Goal: Book appointment/travel/reservation

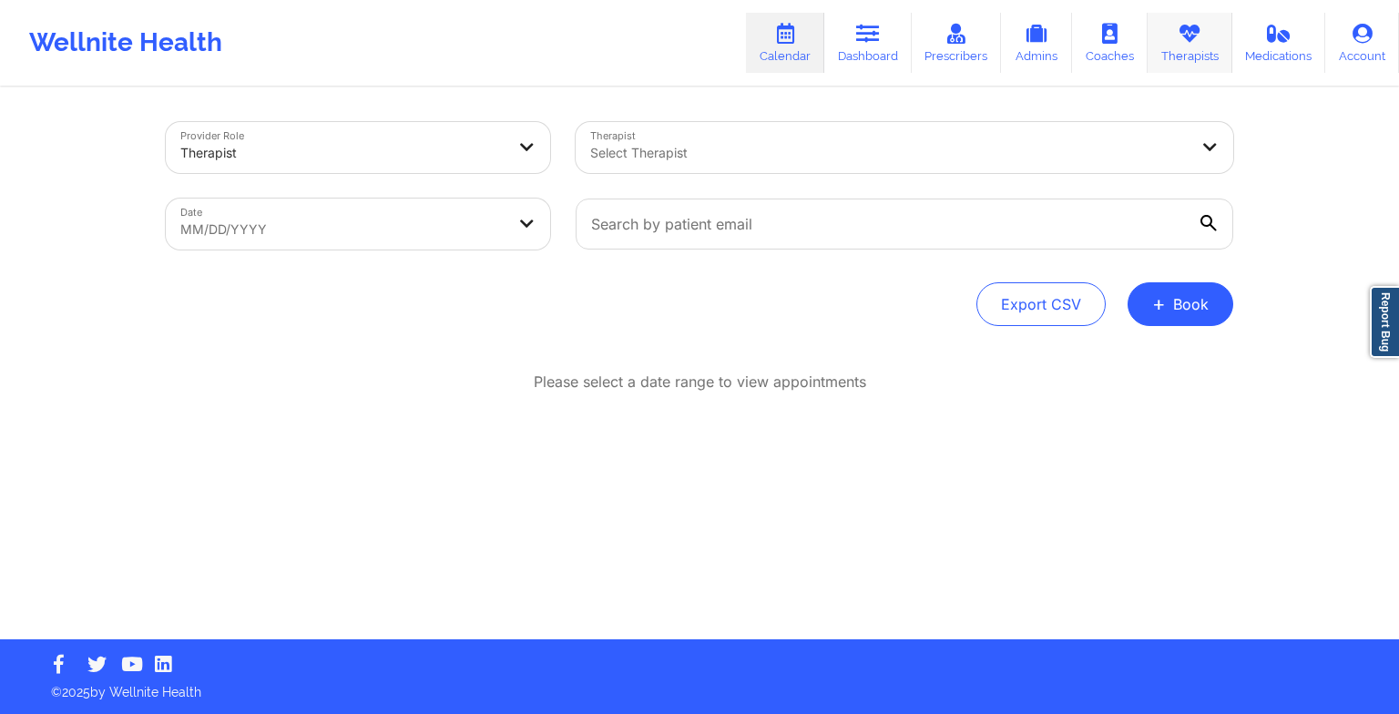
click at [1188, 42] on icon at bounding box center [1189, 34] width 24 height 20
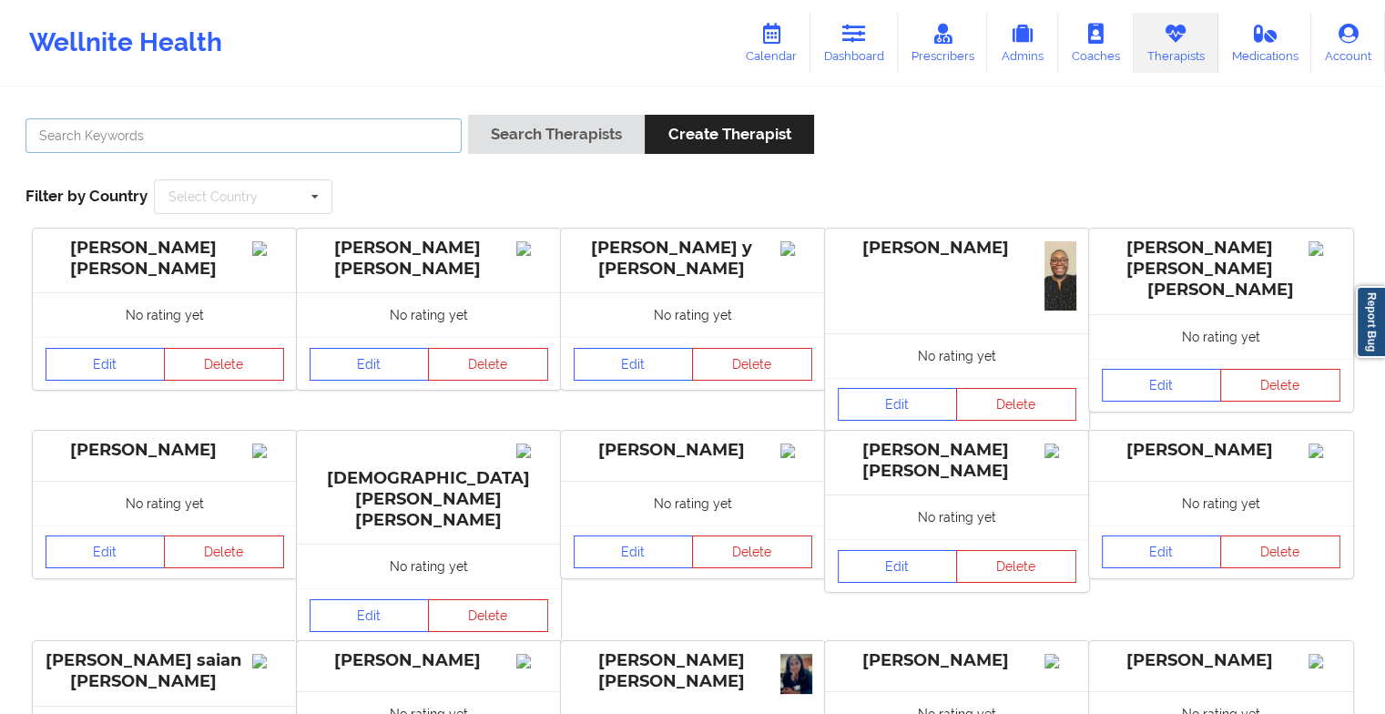
click at [267, 138] on input "text" at bounding box center [243, 135] width 436 height 35
paste input "[PERSON_NAME]"
type input "[PERSON_NAME]"
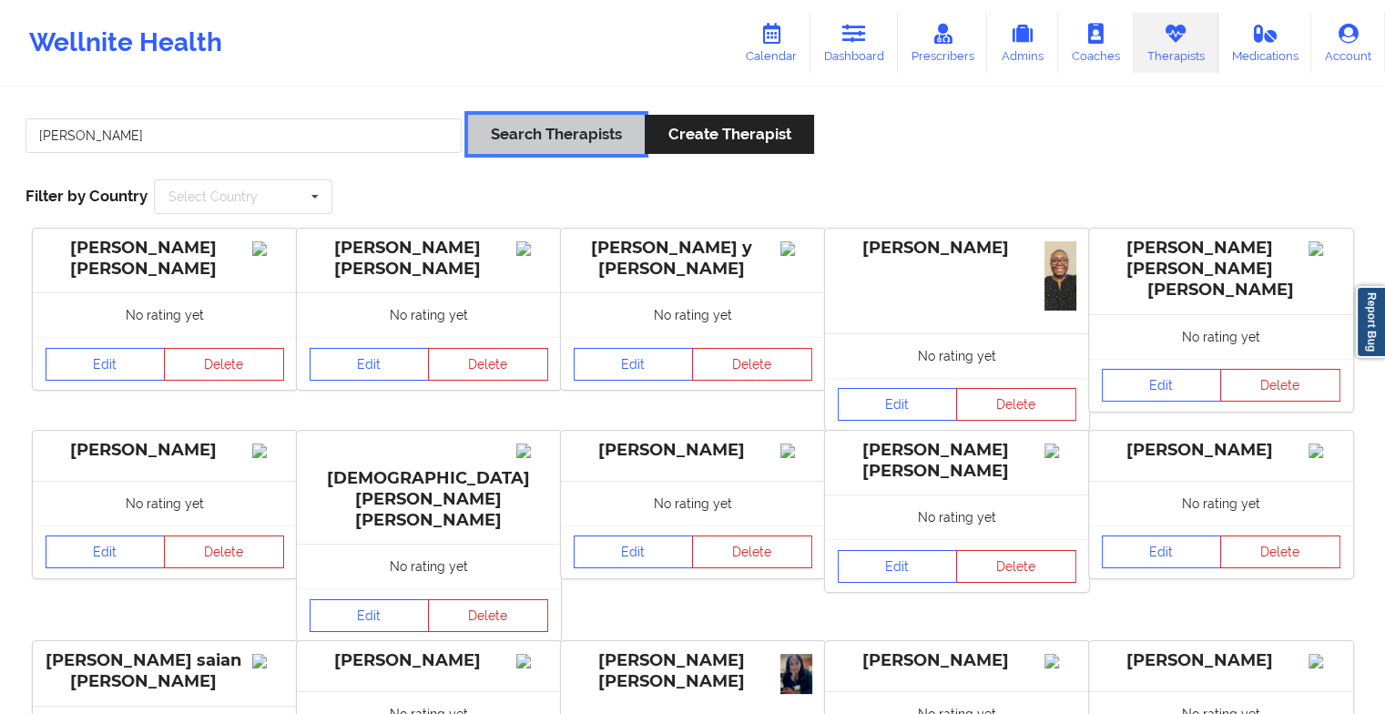
click at [535, 142] on button "Search Therapists" at bounding box center [556, 134] width 177 height 39
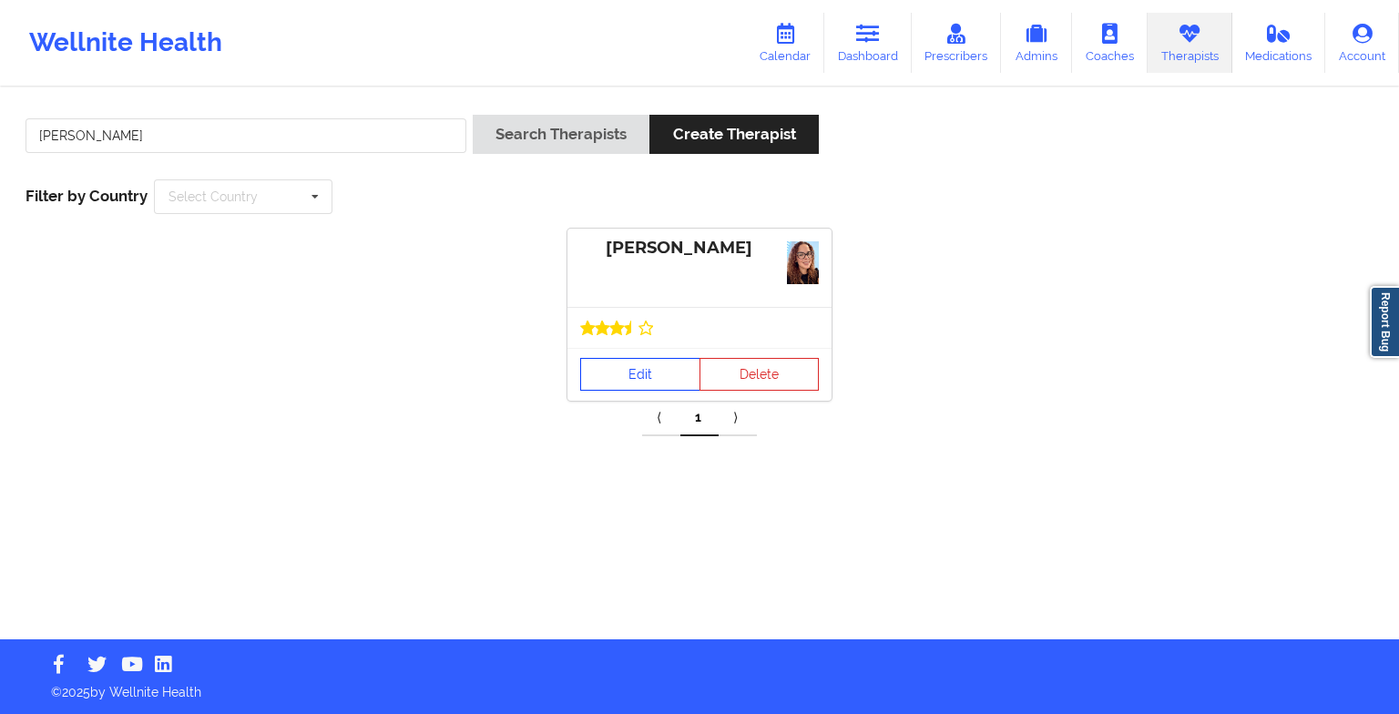
click at [670, 371] on link "Edit" at bounding box center [640, 374] width 120 height 33
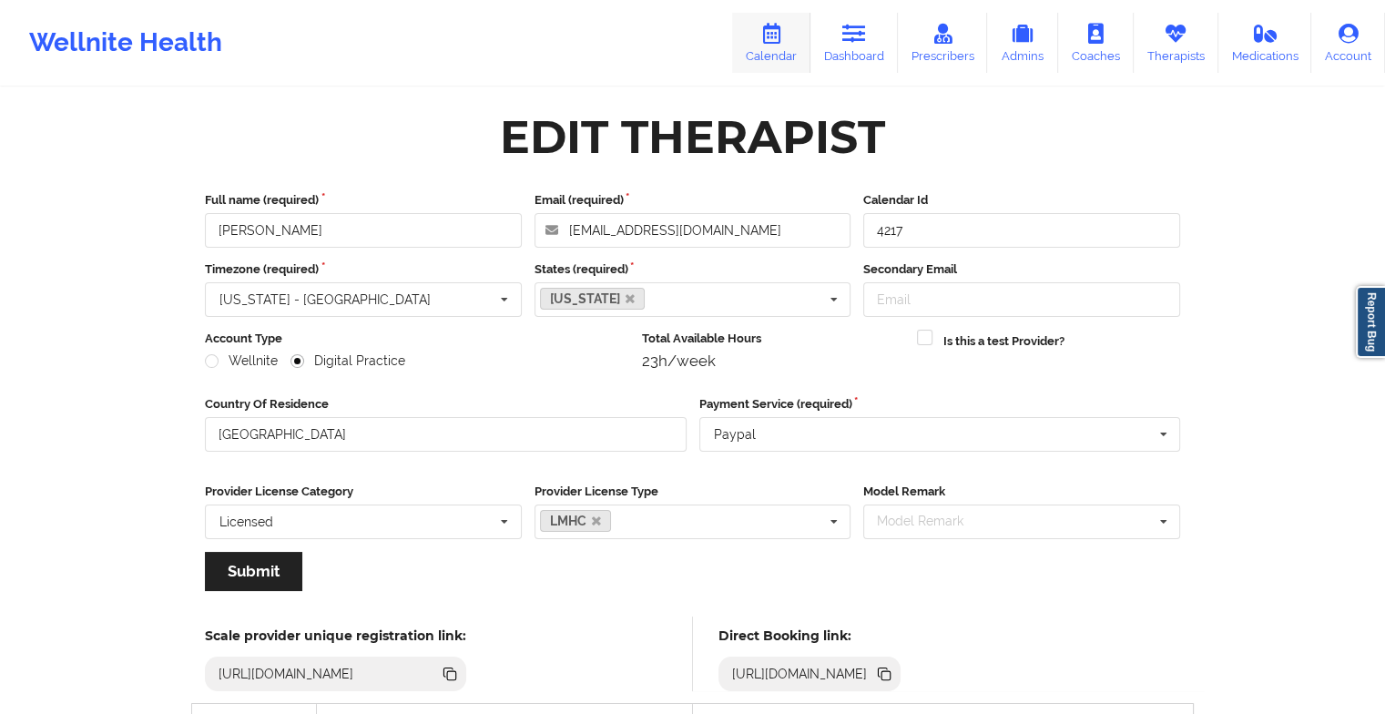
click at [788, 53] on link "Calendar" at bounding box center [771, 43] width 78 height 60
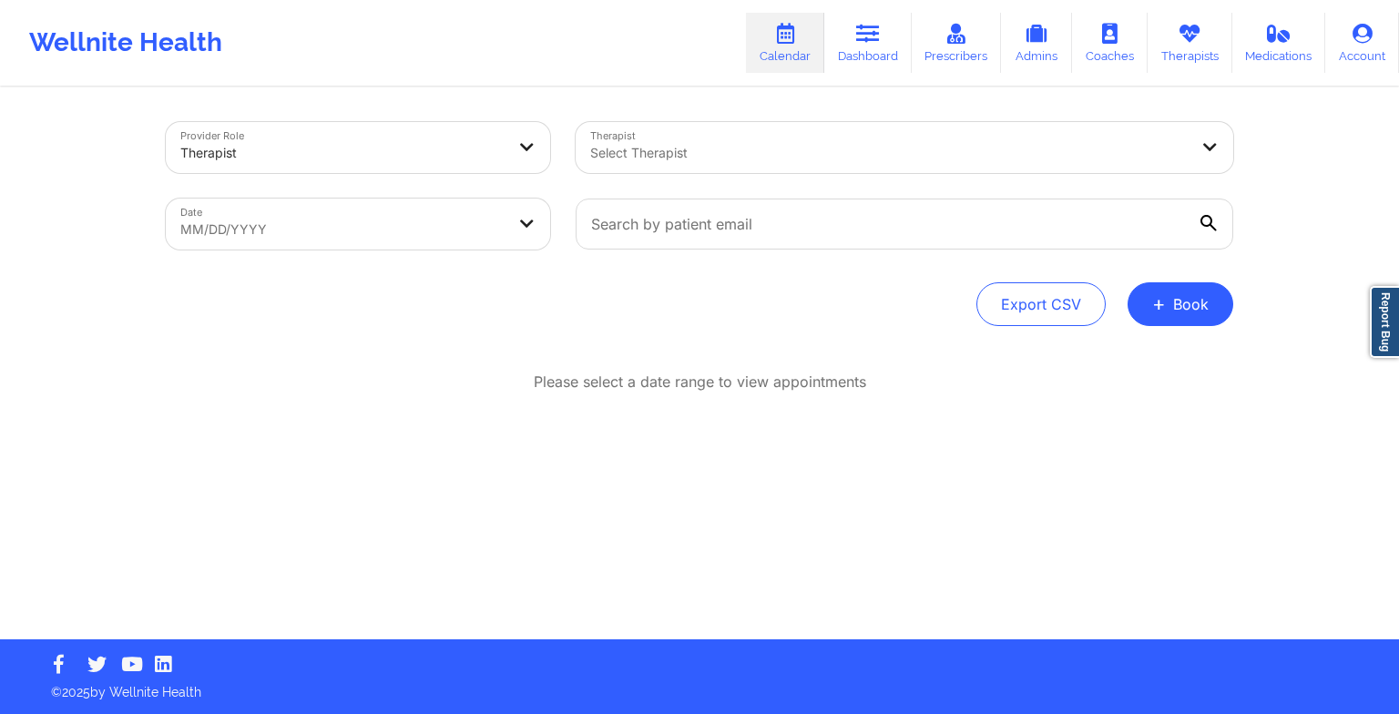
click at [1176, 280] on div "Provider Role Therapist Therapist Select Therapist Date MM/DD/YYYY Export CSV +…" at bounding box center [699, 224] width 1067 height 204
click at [1173, 305] on button "+ Book" at bounding box center [1180, 304] width 106 height 44
click at [1163, 361] on button "Therapy Session" at bounding box center [1149, 362] width 139 height 30
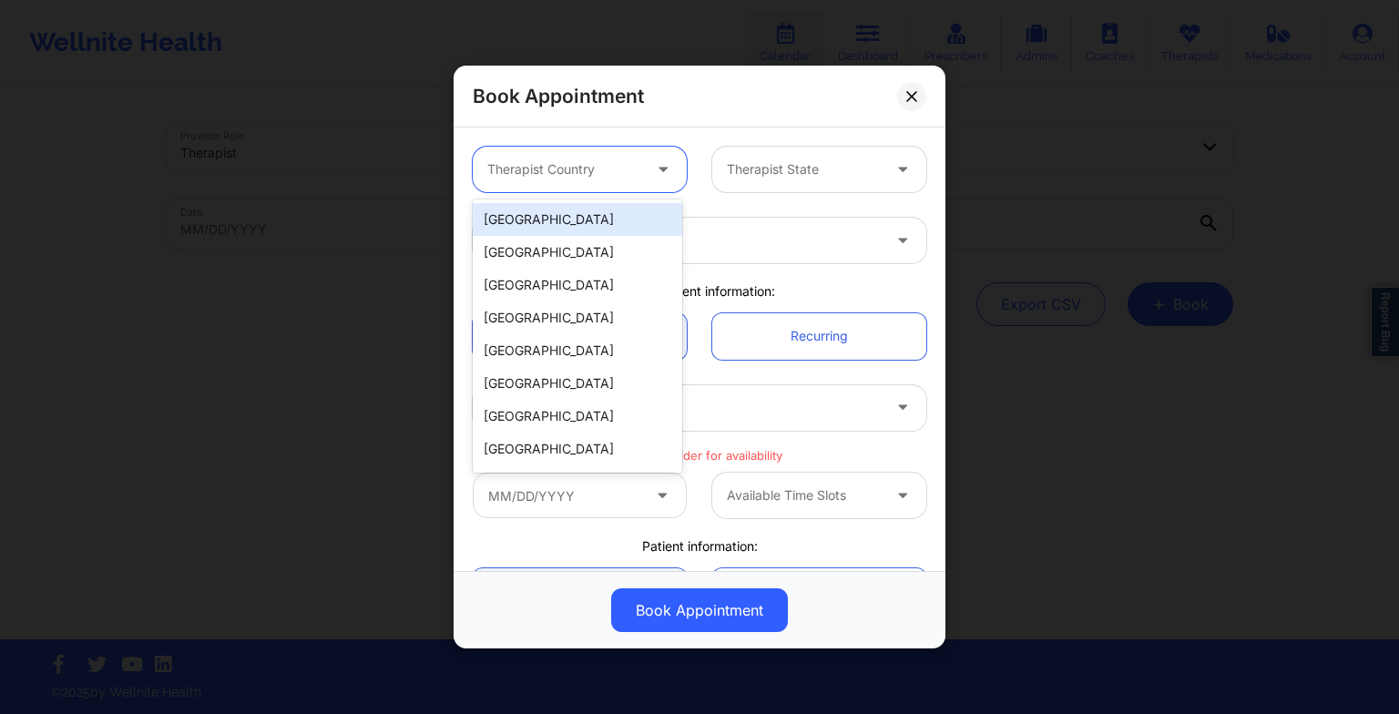
click at [555, 163] on div at bounding box center [564, 169] width 154 height 22
drag, startPoint x: 555, startPoint y: 216, endPoint x: 765, endPoint y: 141, distance: 222.3
click at [765, 141] on body "Wellnite Health Calendar Dashboard Prescribers Admins Coaches Therapists Medica…" at bounding box center [699, 357] width 1399 height 714
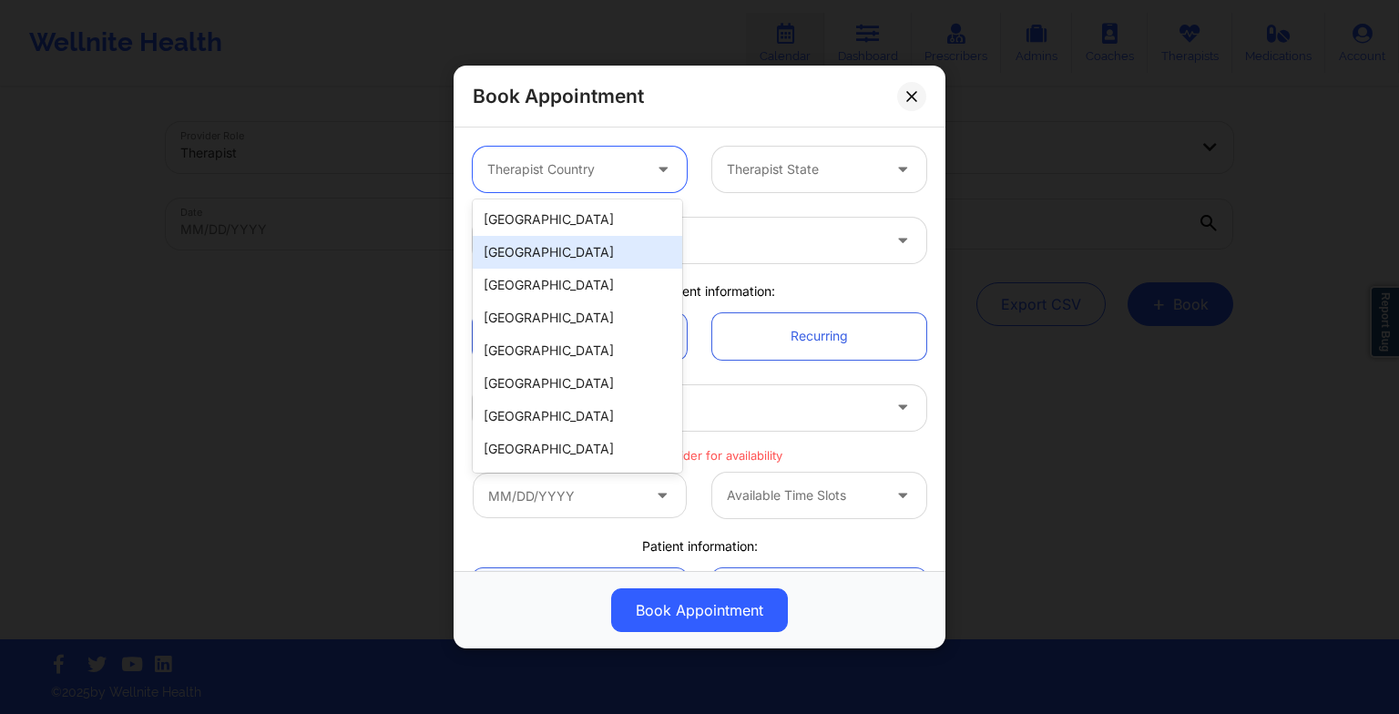
click at [616, 242] on div "[GEOGRAPHIC_DATA]" at bounding box center [577, 252] width 209 height 33
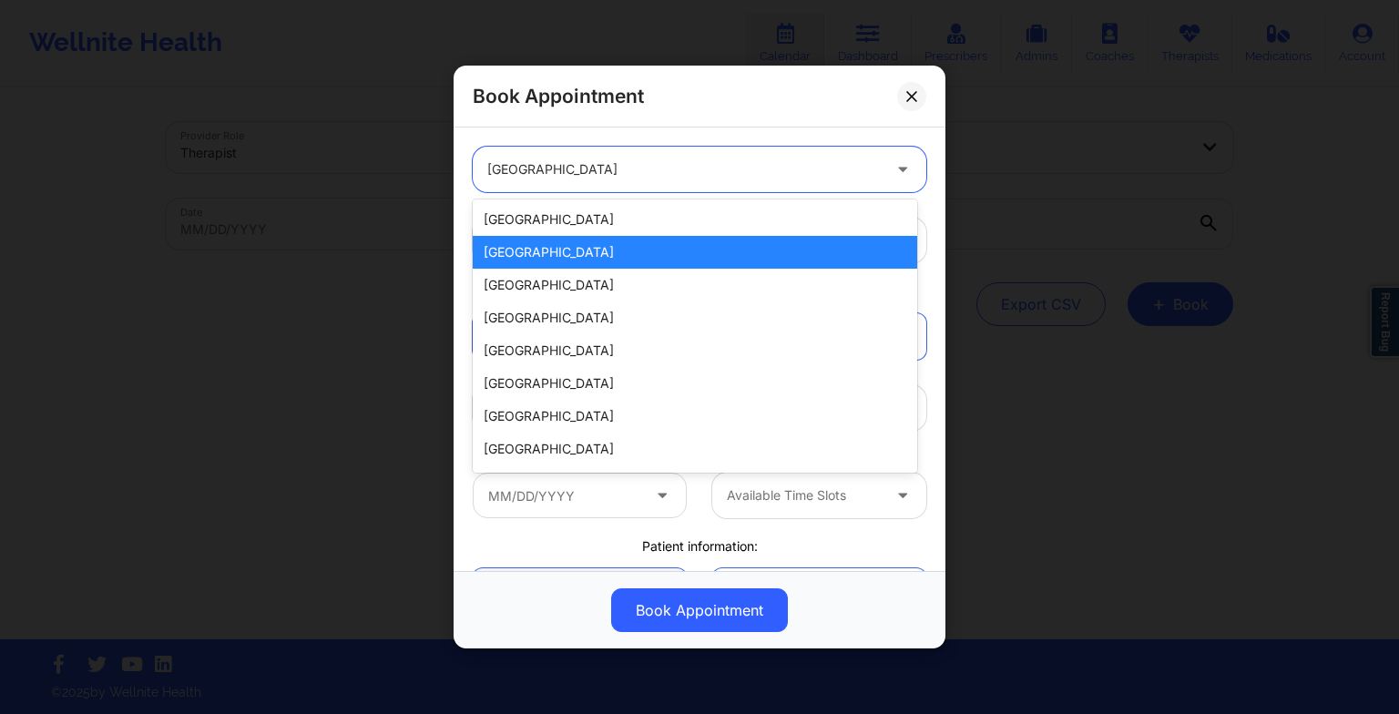
click at [574, 188] on div "[GEOGRAPHIC_DATA]" at bounding box center [683, 170] width 393 height 46
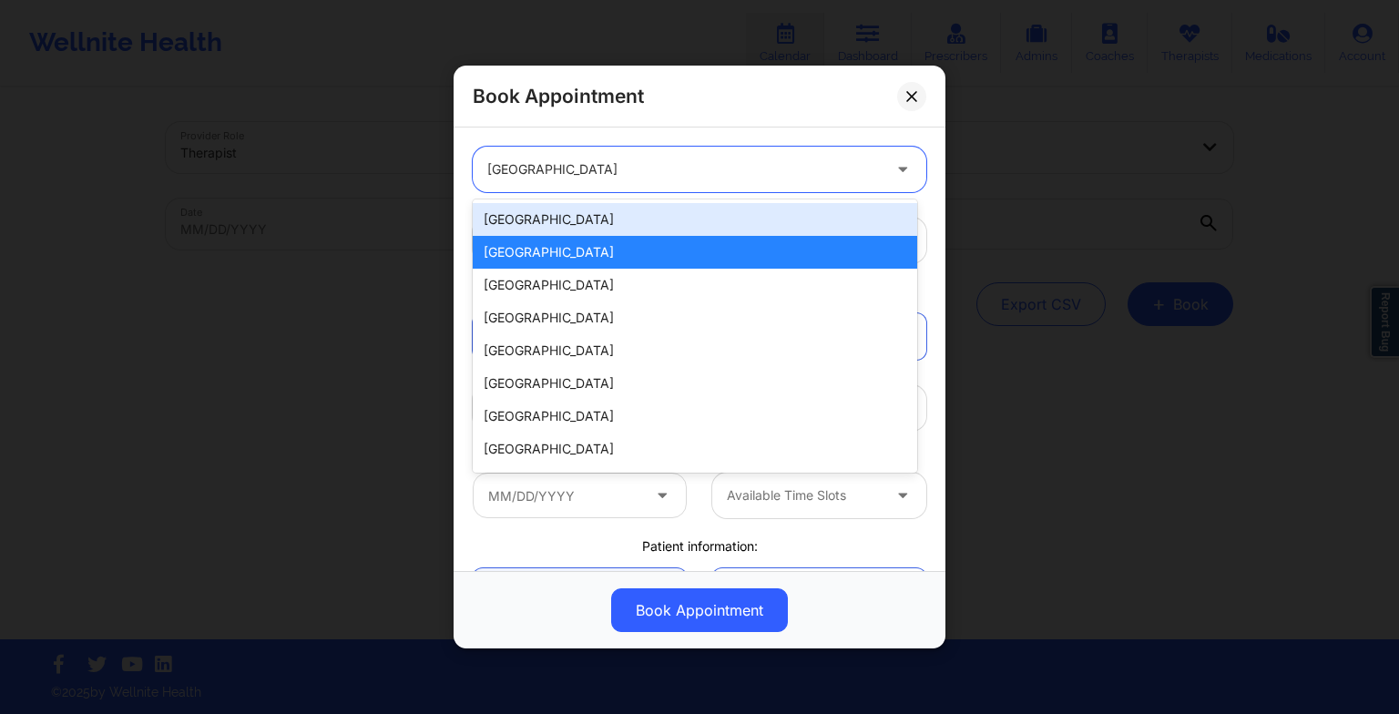
click at [569, 219] on div "[GEOGRAPHIC_DATA]" at bounding box center [695, 219] width 444 height 33
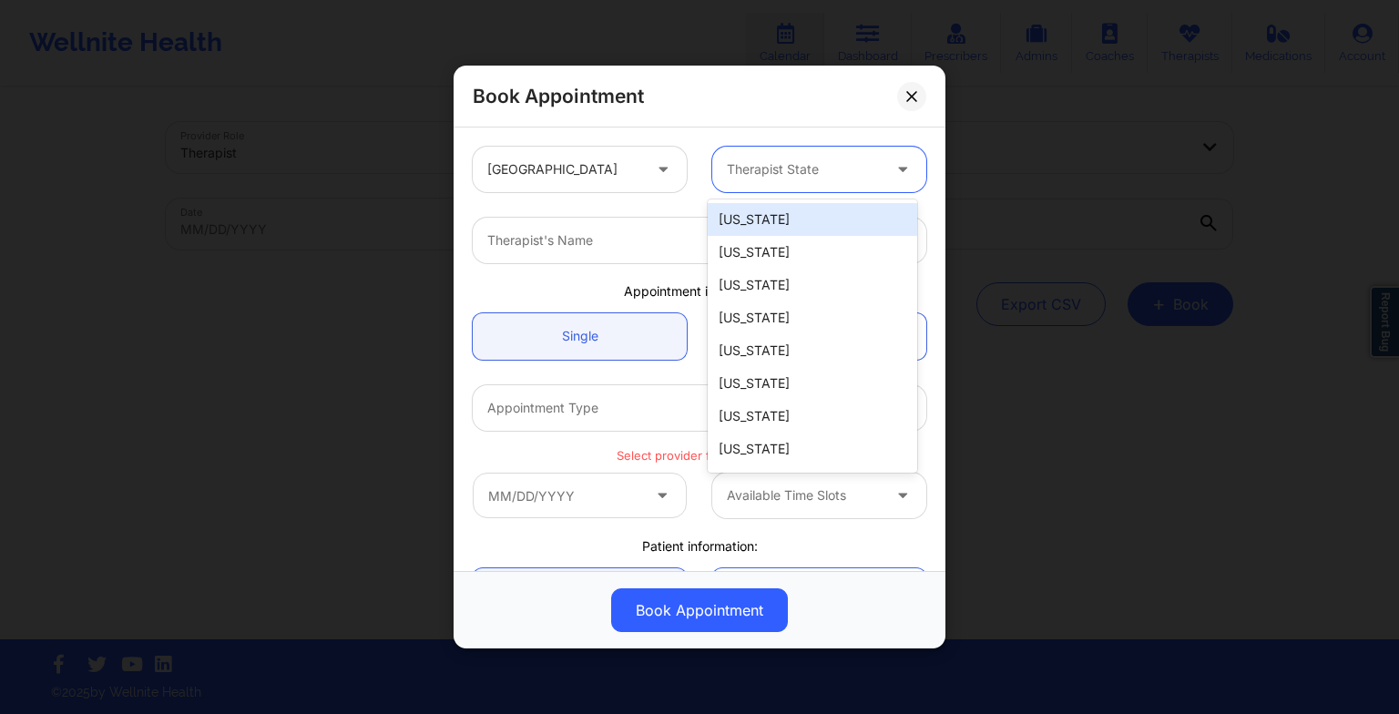
click at [737, 179] on div "Therapist State" at bounding box center [797, 170] width 170 height 46
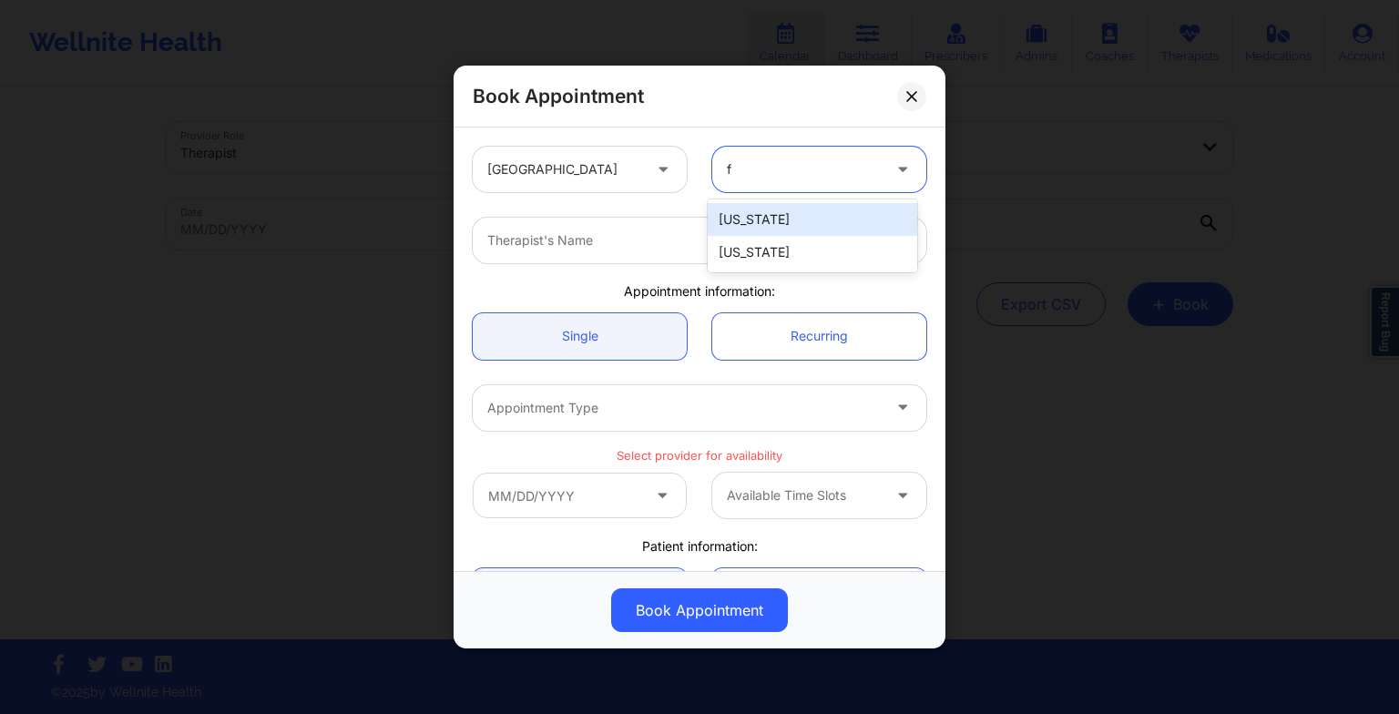
type input "fl"
click at [750, 215] on div "[US_STATE]" at bounding box center [811, 219] width 209 height 33
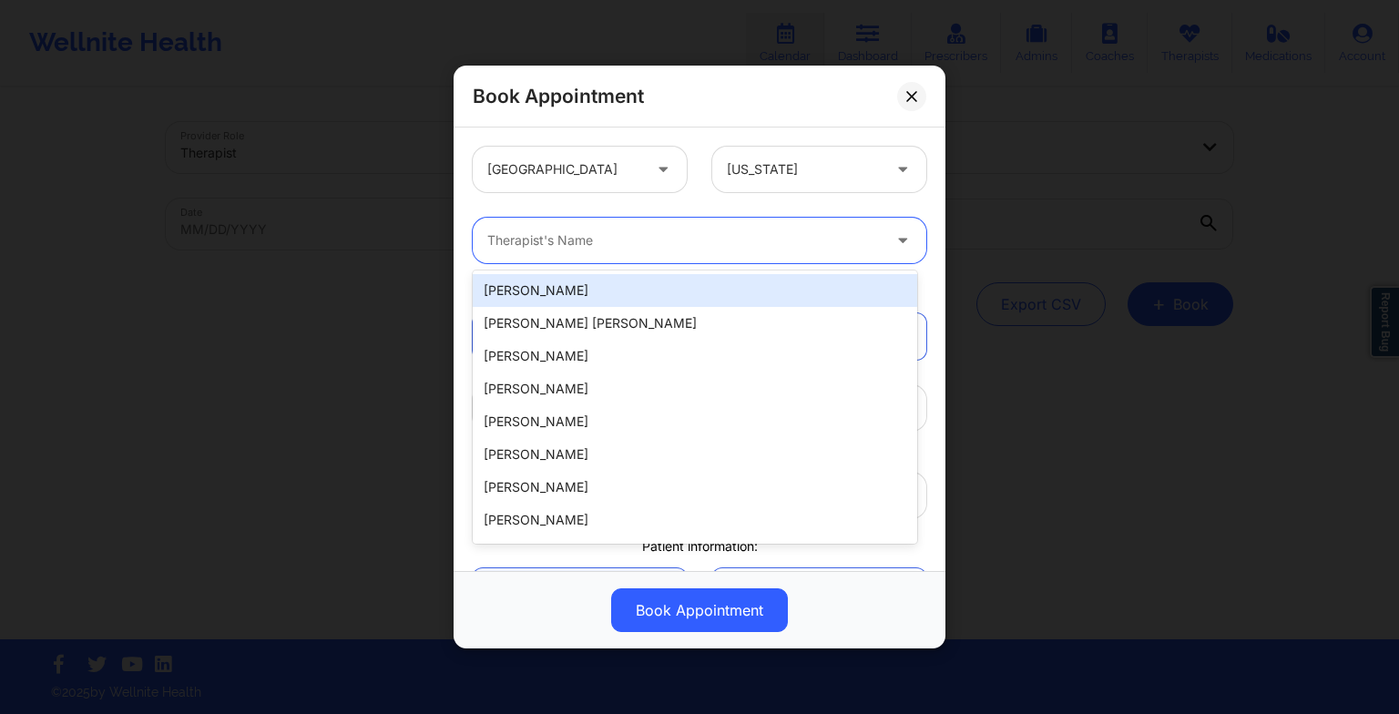
click at [499, 242] on div at bounding box center [683, 240] width 393 height 22
drag, startPoint x: 486, startPoint y: 239, endPoint x: 500, endPoint y: 237, distance: 13.9
click at [500, 237] on div at bounding box center [683, 240] width 393 height 22
paste input "[PERSON_NAME]"
type input "[PERSON_NAME]"
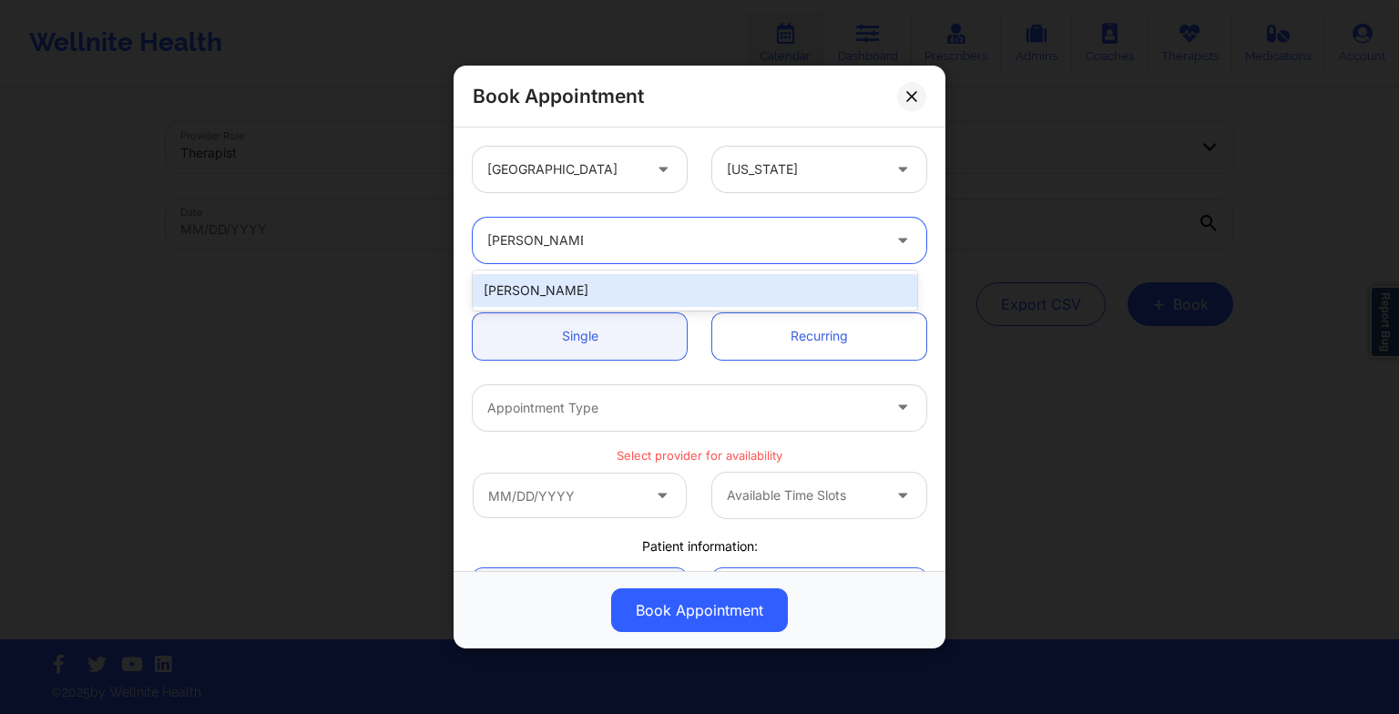
click at [565, 295] on div "[PERSON_NAME]" at bounding box center [695, 290] width 444 height 33
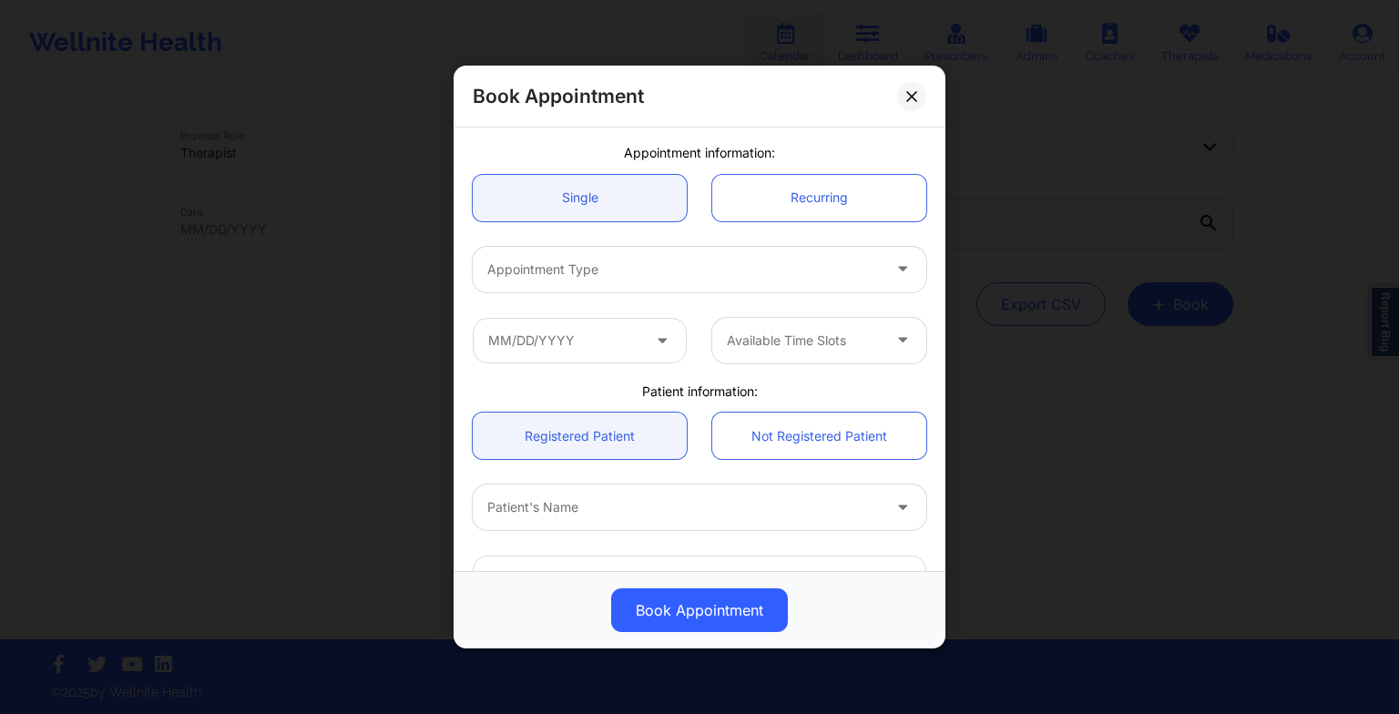
scroll to position [148, 0]
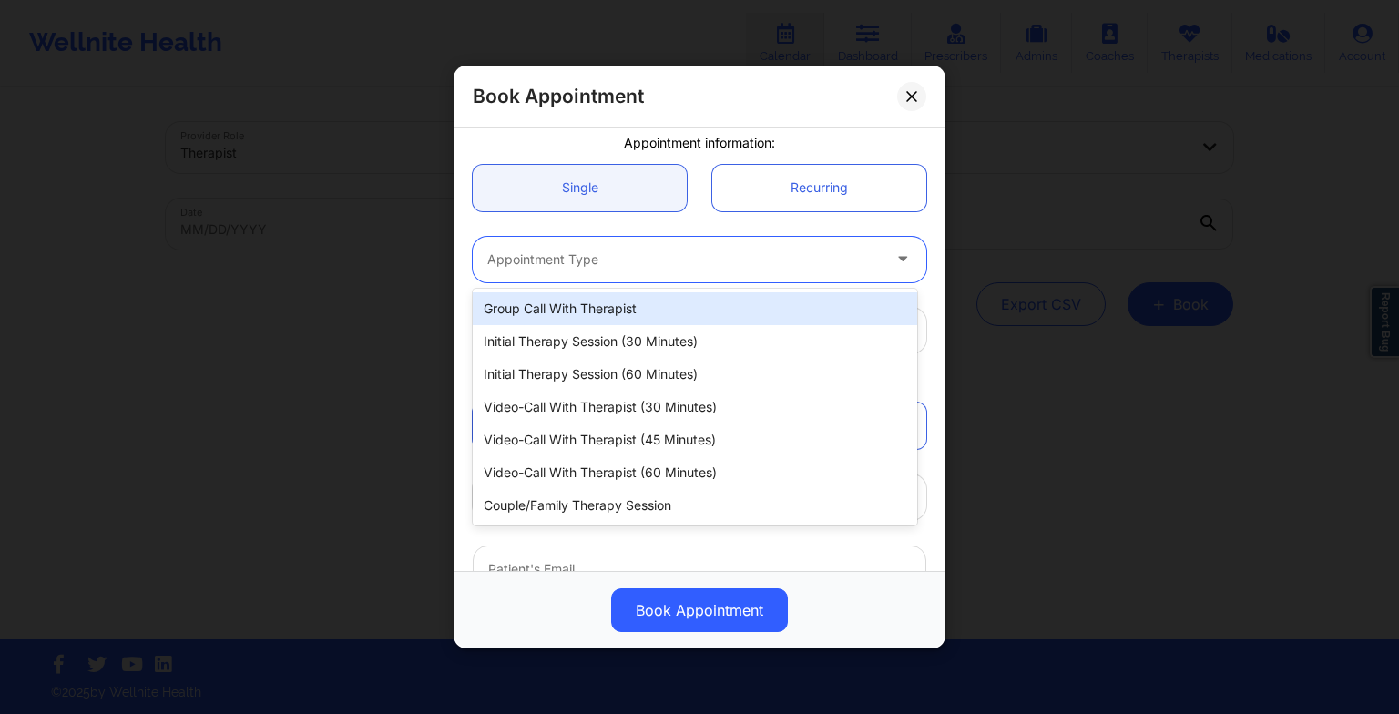
click at [539, 266] on div at bounding box center [683, 260] width 393 height 22
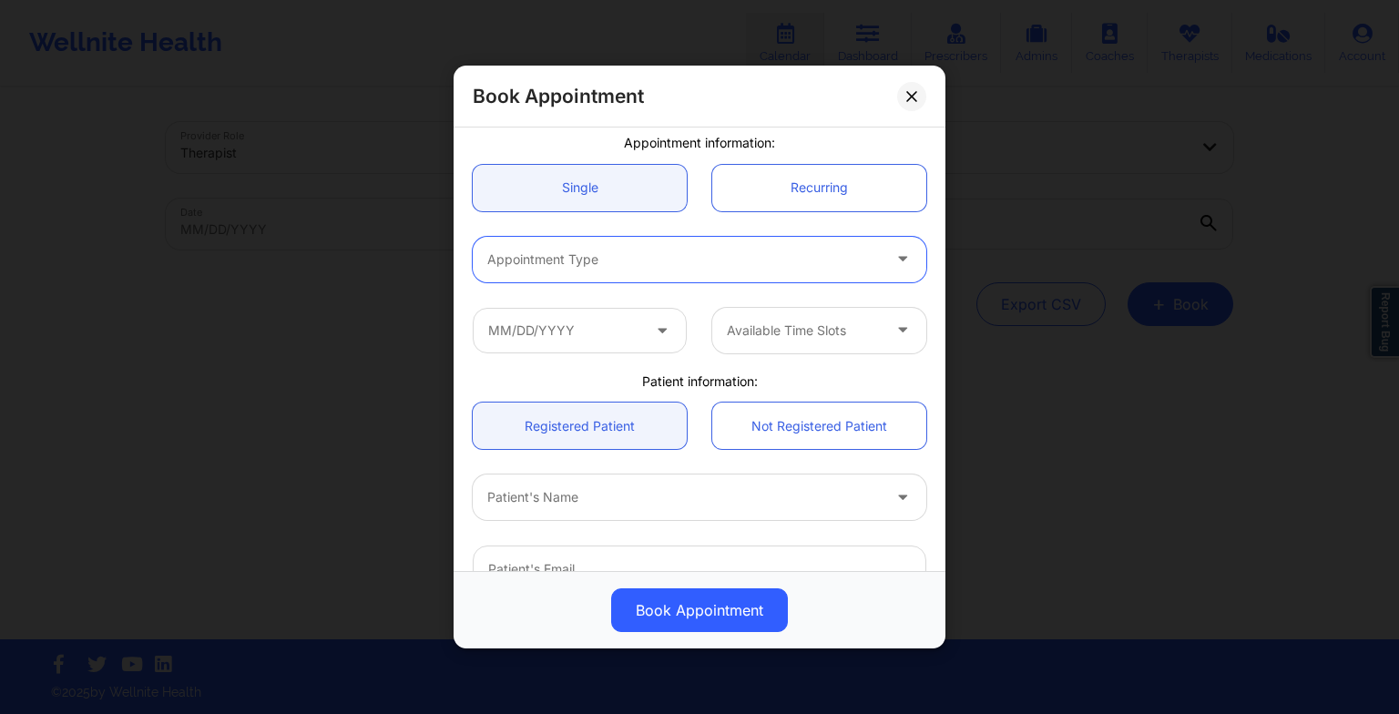
click at [546, 262] on div at bounding box center [683, 260] width 393 height 22
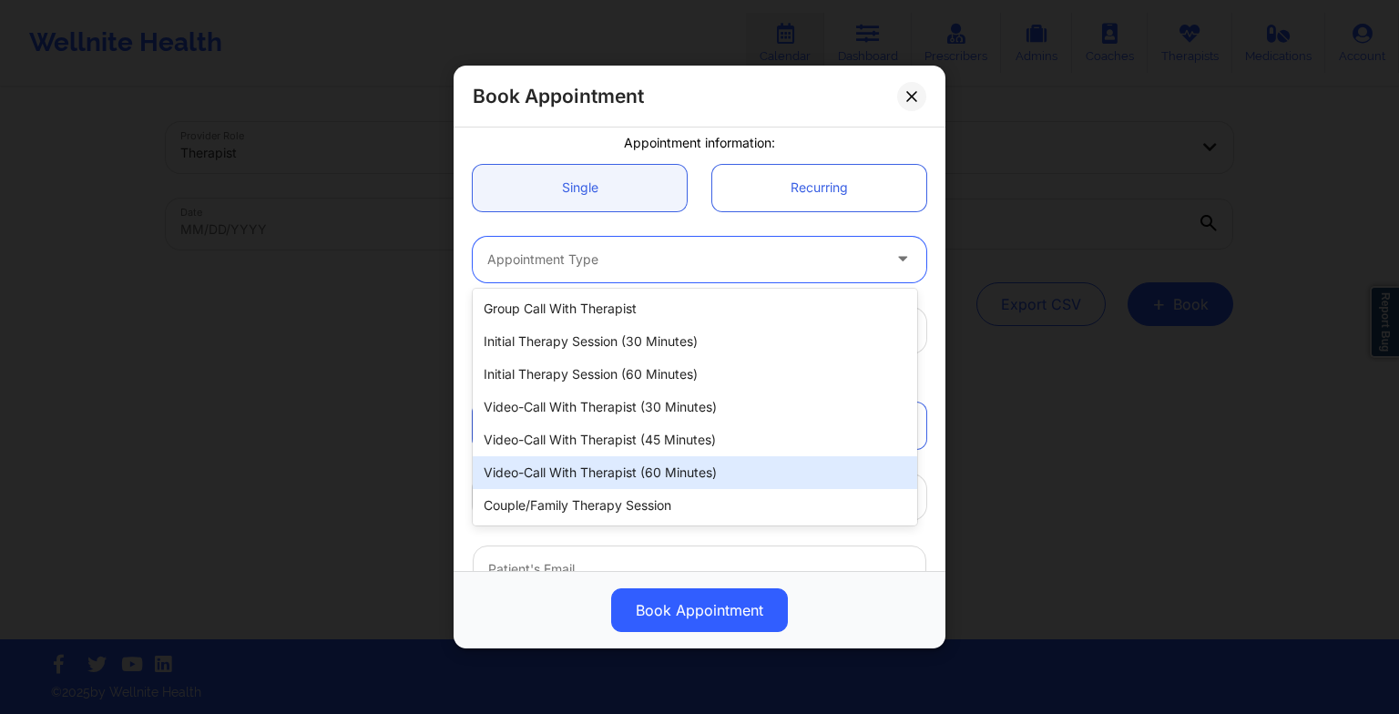
click at [562, 473] on div "Video-Call with Therapist (60 minutes)" at bounding box center [695, 472] width 444 height 33
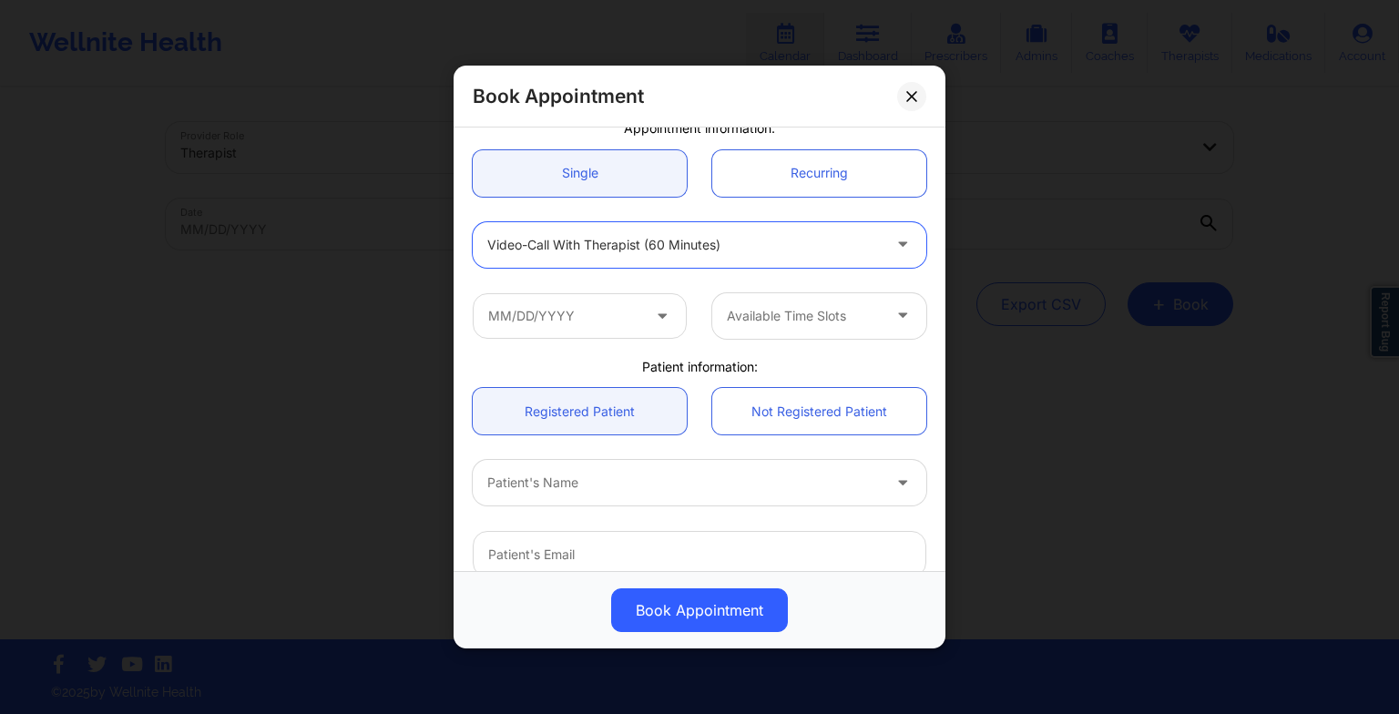
scroll to position [164, 0]
click at [533, 328] on input "text" at bounding box center [580, 315] width 214 height 46
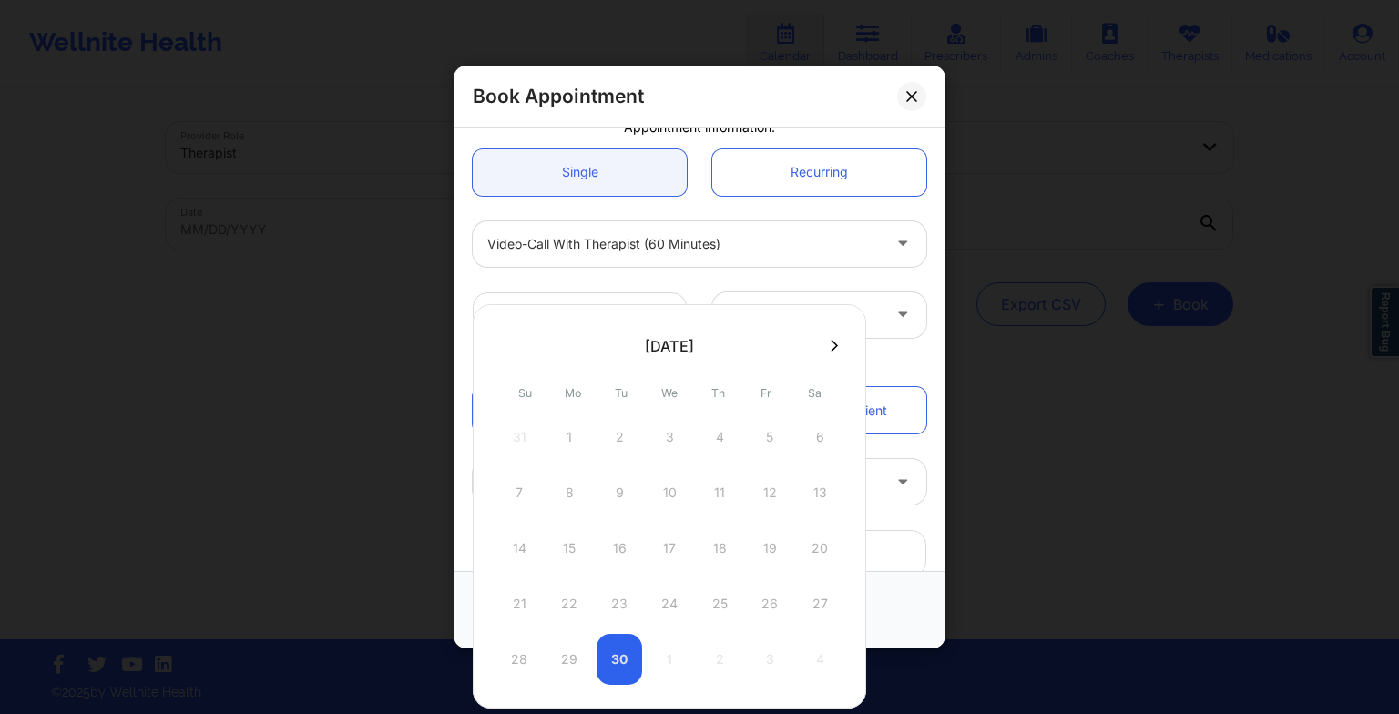
click at [827, 343] on button at bounding box center [834, 345] width 18 height 15
click at [507, 350] on icon at bounding box center [504, 346] width 7 height 14
click at [623, 660] on div "28 29 30 1 2 3 4" at bounding box center [669, 659] width 346 height 51
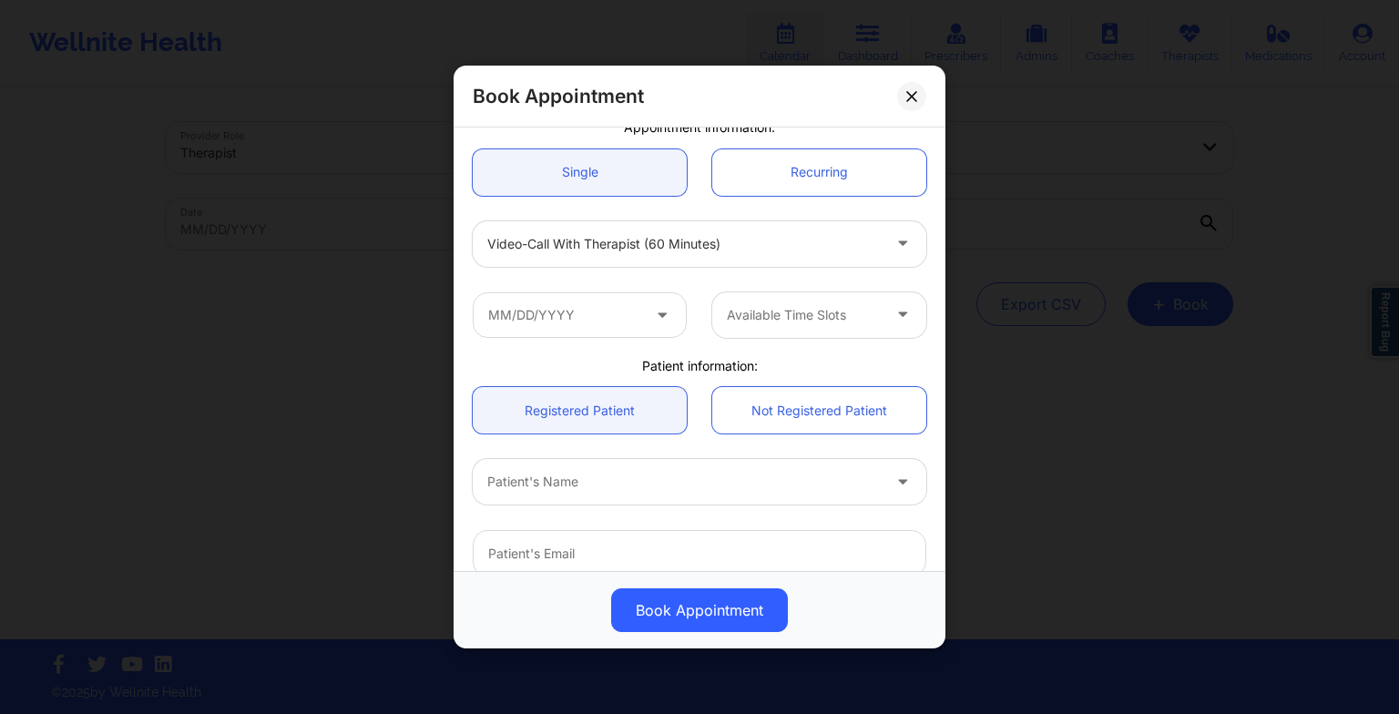
click at [900, 361] on div "Patient information:" at bounding box center [699, 366] width 479 height 18
click at [574, 320] on input "text" at bounding box center [580, 315] width 214 height 46
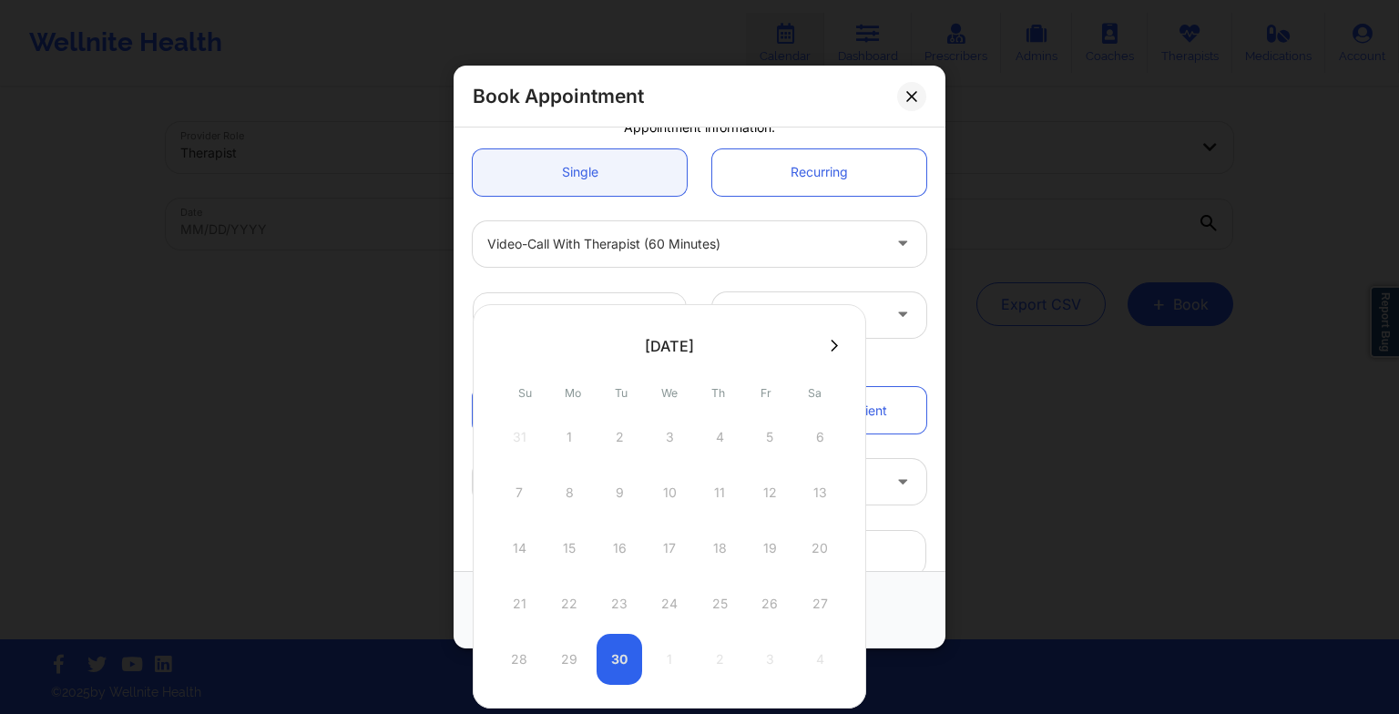
click at [825, 349] on button at bounding box center [834, 345] width 18 height 15
click at [671, 441] on div "1" at bounding box center [669, 437] width 46 height 51
type input "[DATE]"
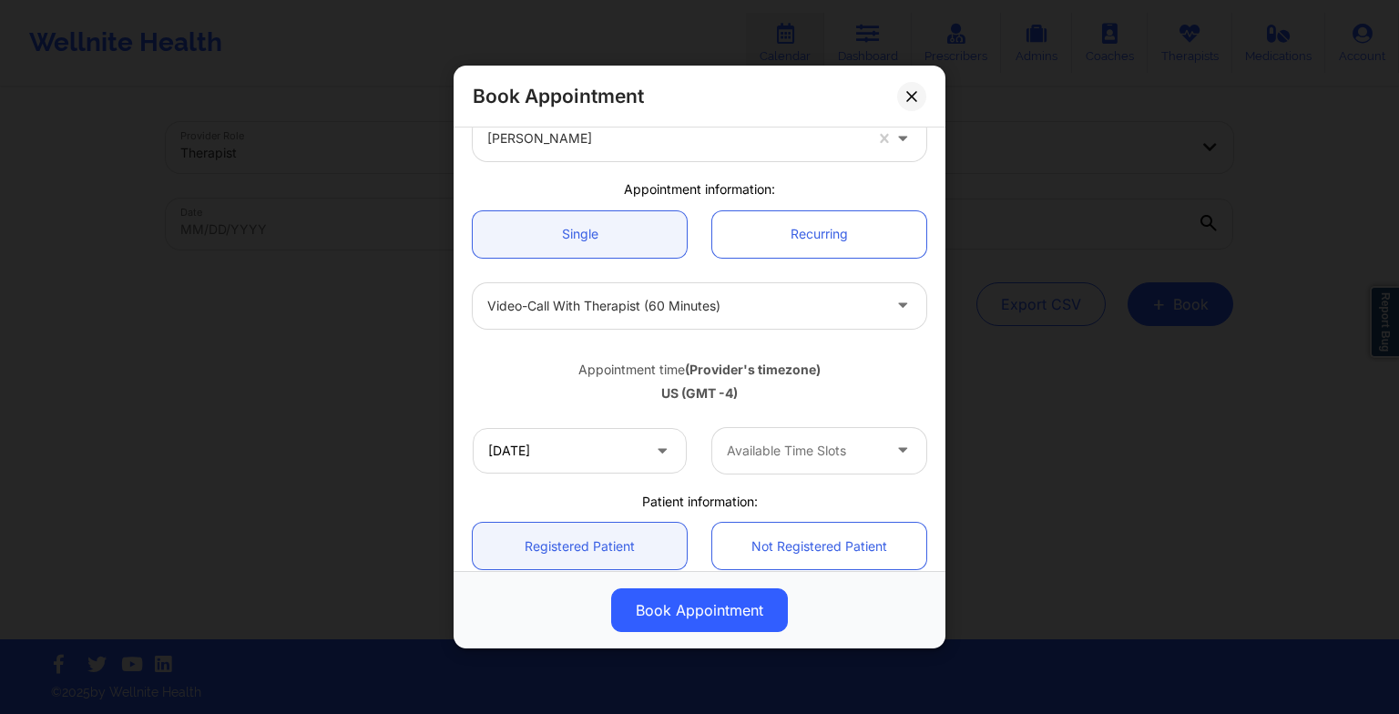
scroll to position [208, 0]
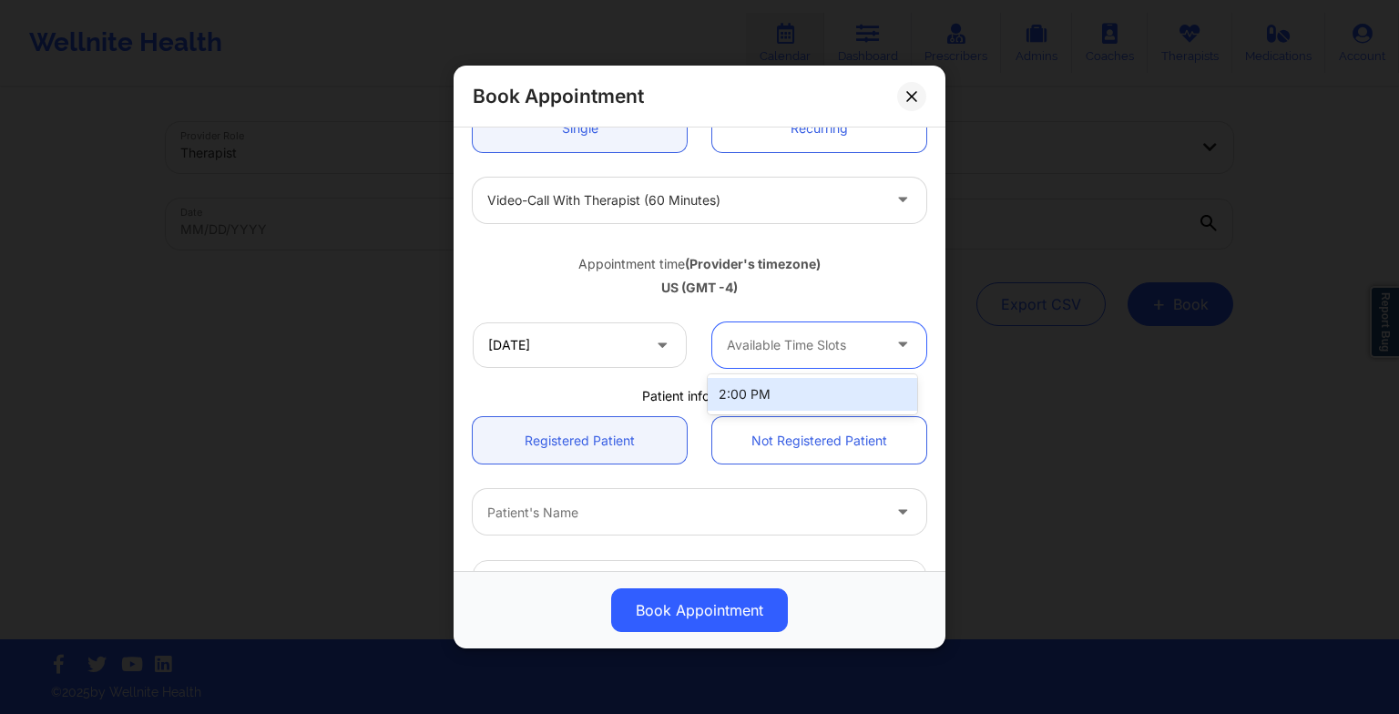
click at [745, 334] on div at bounding box center [804, 345] width 154 height 22
click at [761, 386] on div "2:00 PM" at bounding box center [811, 394] width 209 height 33
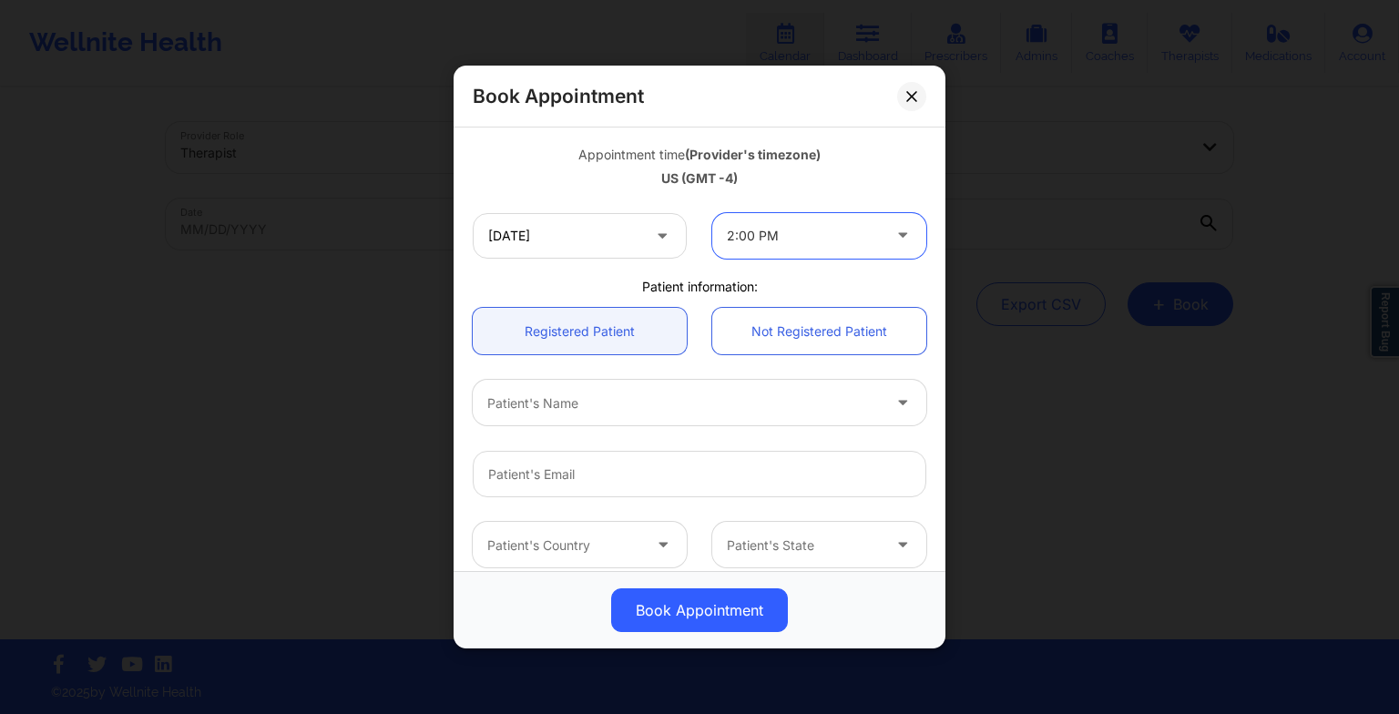
scroll to position [319, 0]
click at [828, 249] on div "2:00 PM" at bounding box center [804, 234] width 154 height 46
click at [783, 204] on div "[DATE] 2:00 PM" at bounding box center [699, 233] width 479 height 71
click at [772, 240] on div at bounding box center [804, 234] width 154 height 22
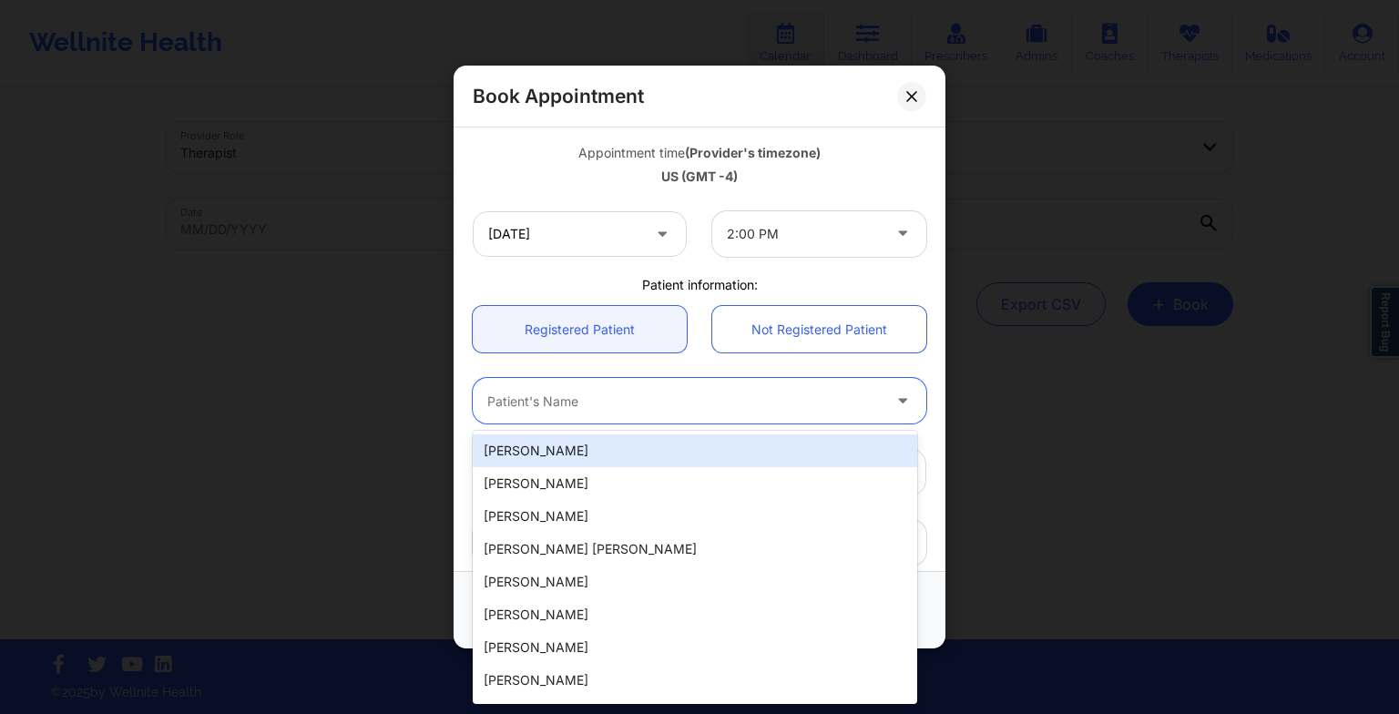
click at [583, 400] on div at bounding box center [683, 401] width 393 height 22
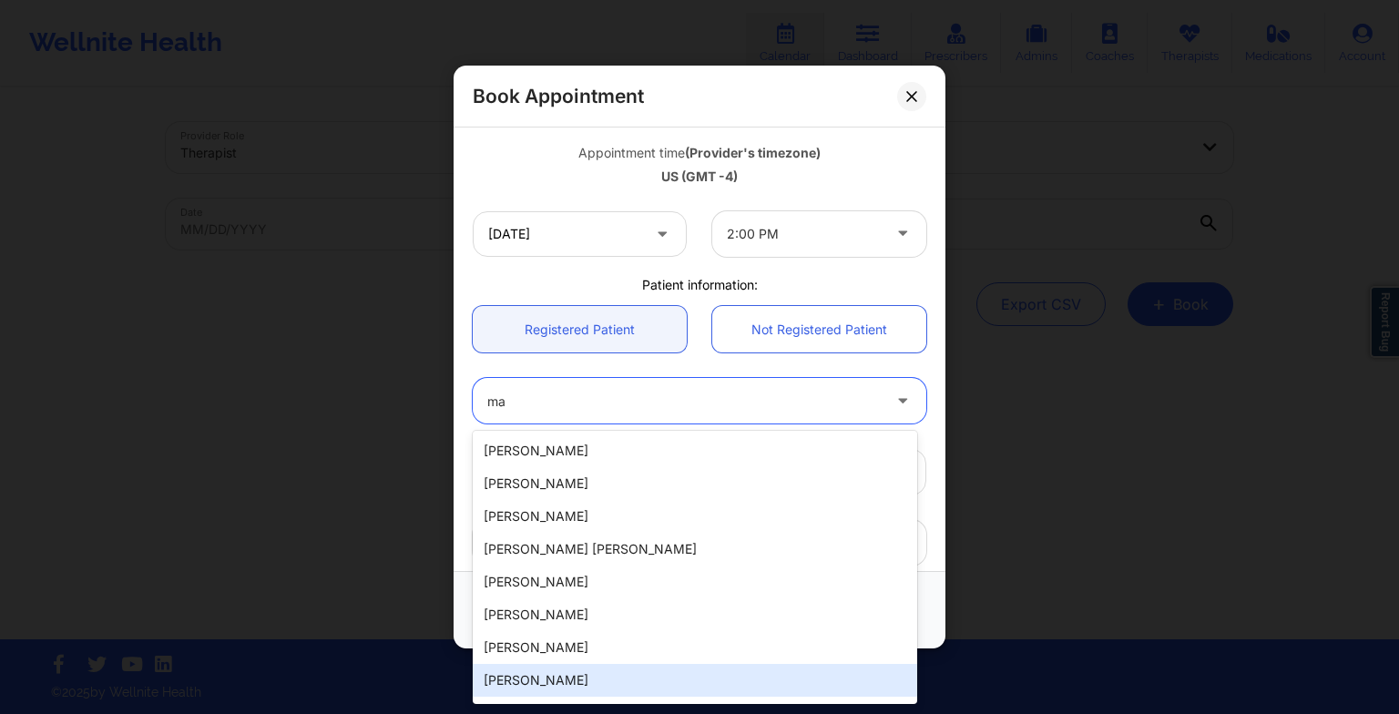
type input "ma"
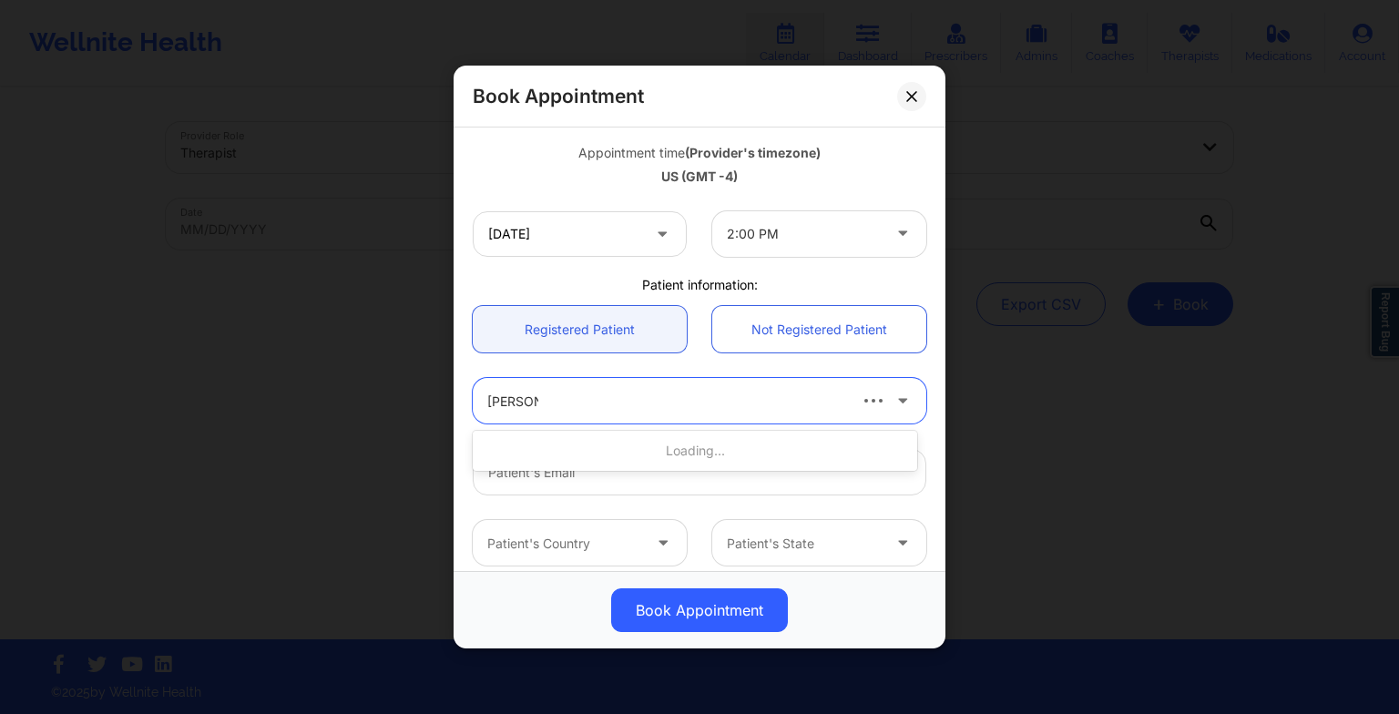
type input "[PERSON_NAME]"
click at [733, 455] on div "[PERSON_NAME]" at bounding box center [695, 450] width 444 height 33
type input "[EMAIL_ADDRESS][DOMAIN_NAME]"
type input "[PHONE_NUMBER]"
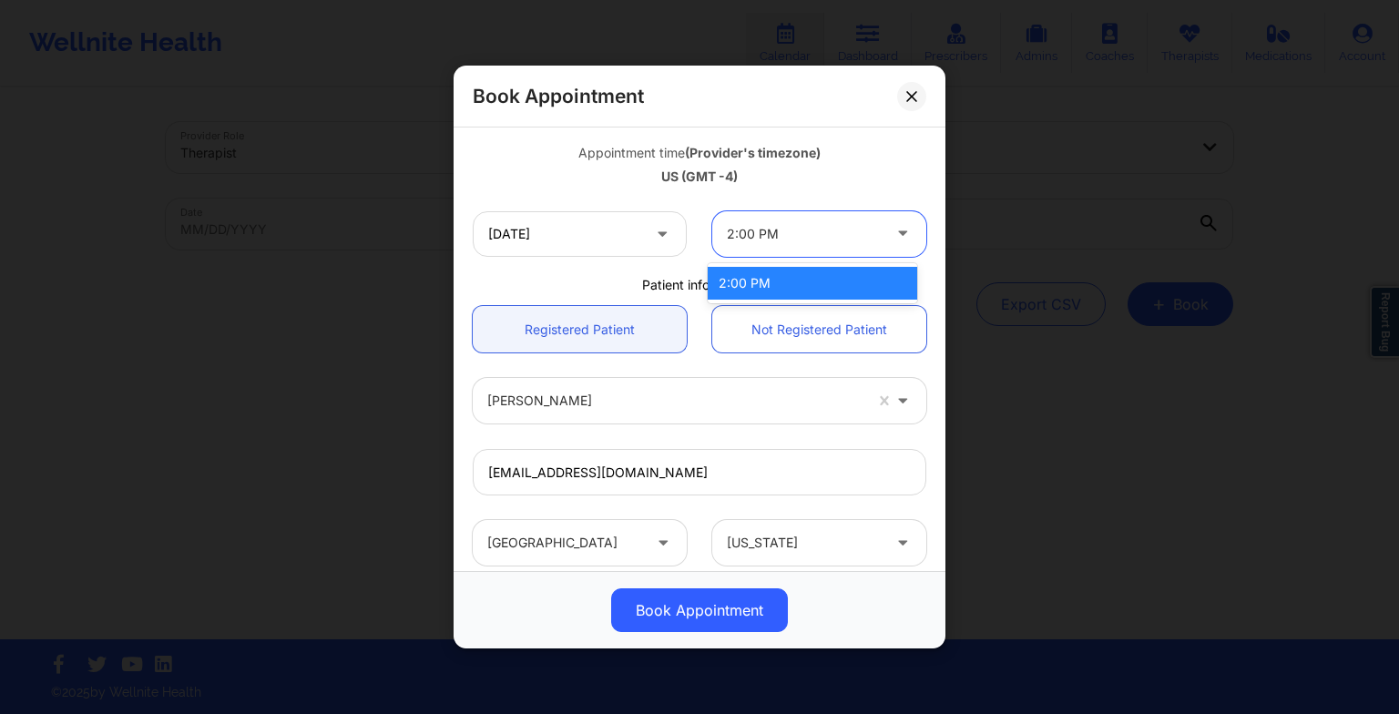
click at [776, 244] on div "2:00 PM" at bounding box center [804, 234] width 154 height 46
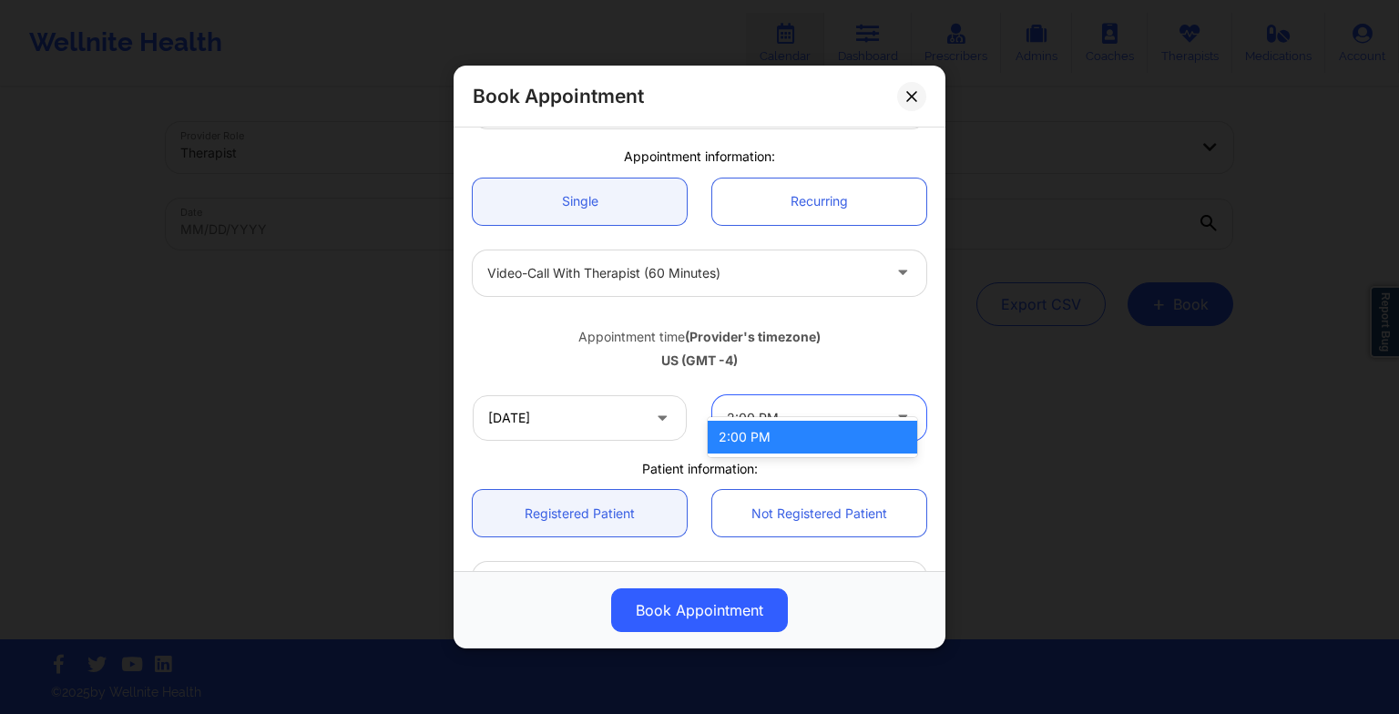
scroll to position [127, 0]
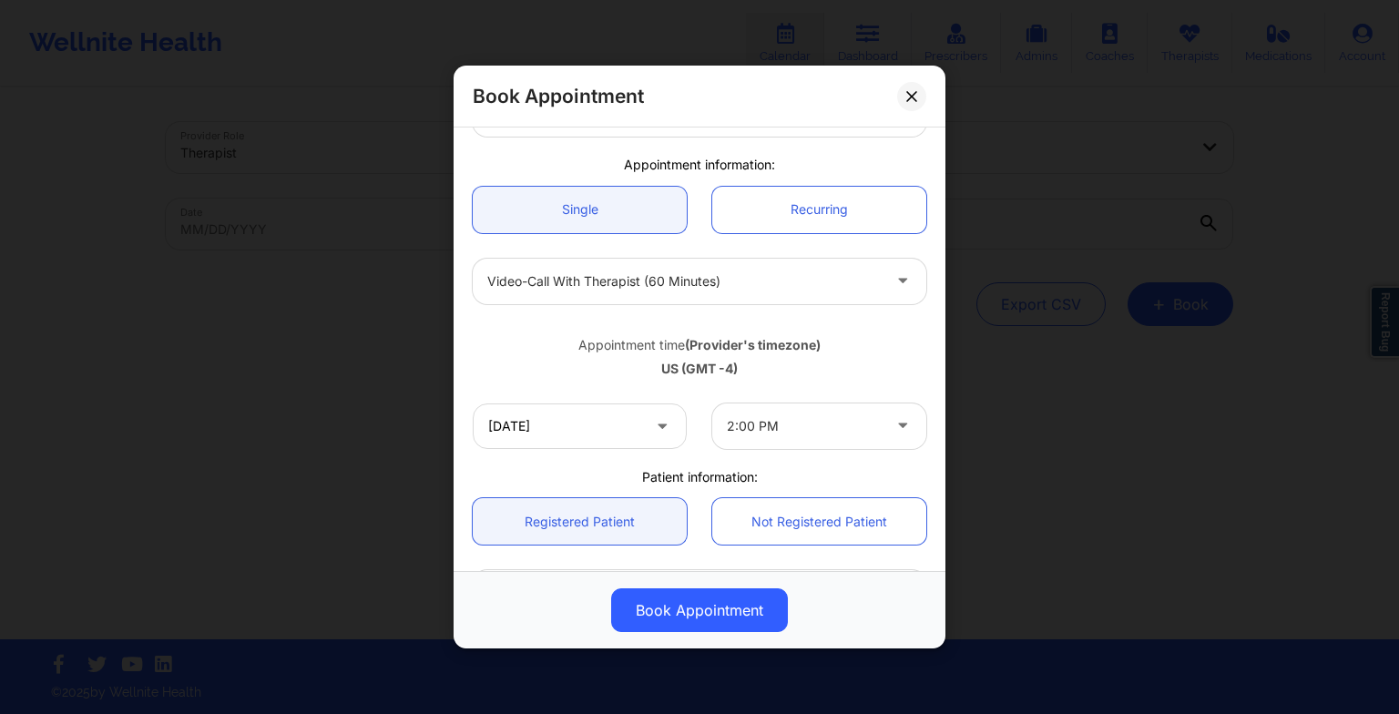
click at [720, 400] on div "[DATE] 2:00 PM" at bounding box center [699, 426] width 479 height 71
click at [738, 408] on div "2:00 PM" at bounding box center [804, 426] width 154 height 46
click at [744, 466] on div "2:00 PM" at bounding box center [811, 476] width 209 height 33
click at [916, 104] on button at bounding box center [911, 95] width 29 height 29
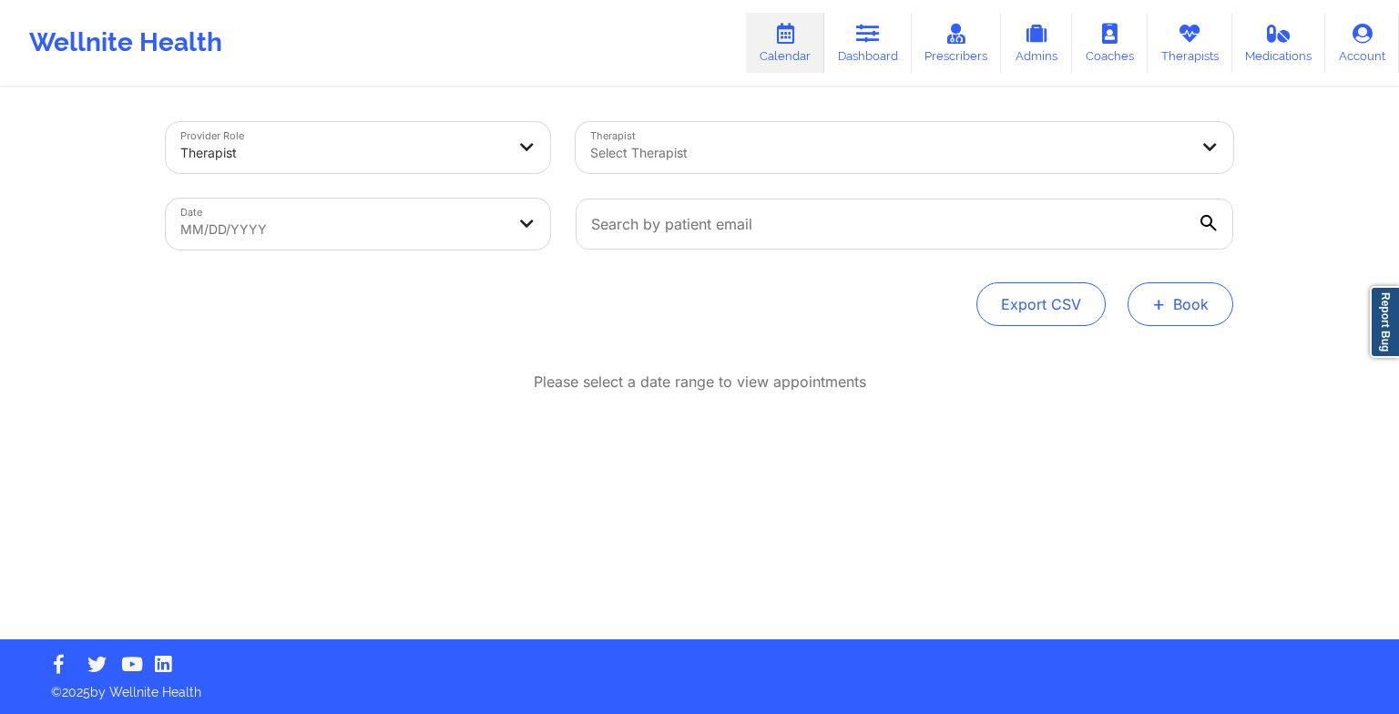
click at [1154, 299] on span "+" at bounding box center [1159, 304] width 14 height 10
click at [1149, 354] on button "Therapy Session" at bounding box center [1149, 362] width 139 height 30
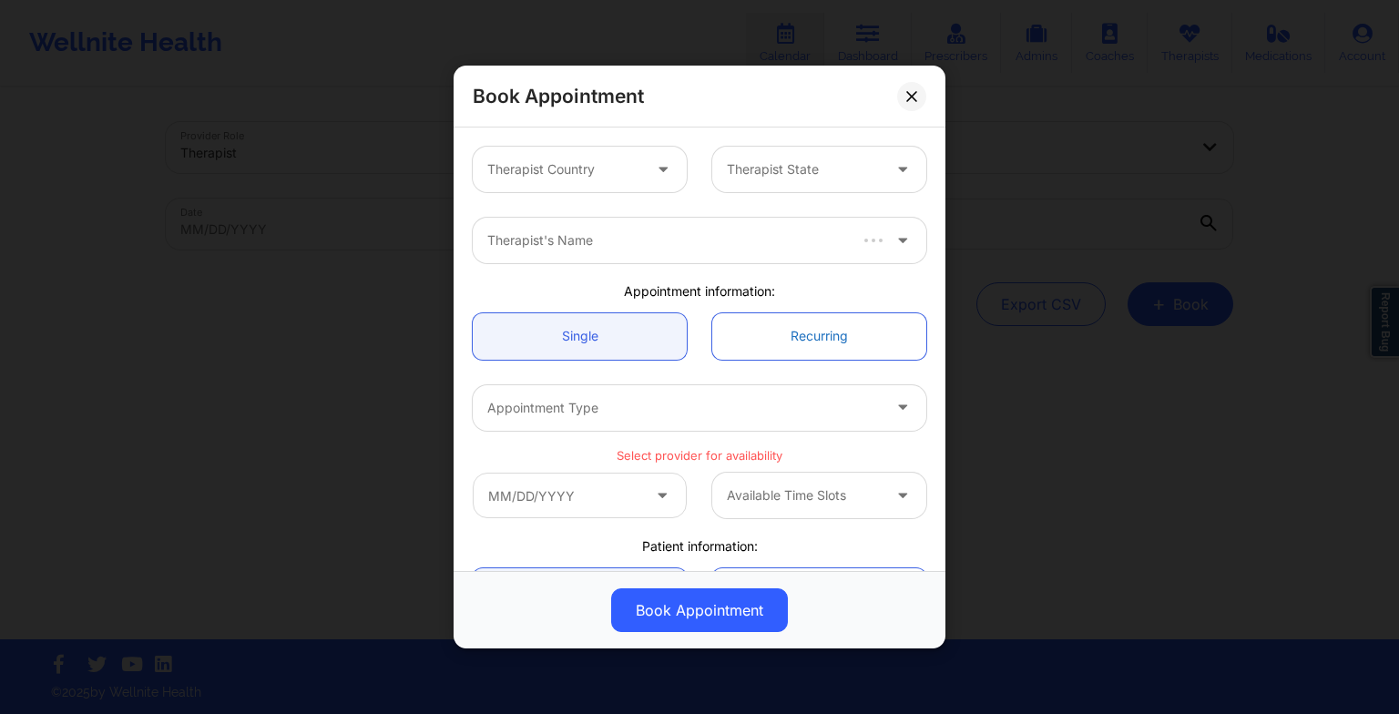
click at [874, 323] on link "Recurring" at bounding box center [819, 336] width 214 height 46
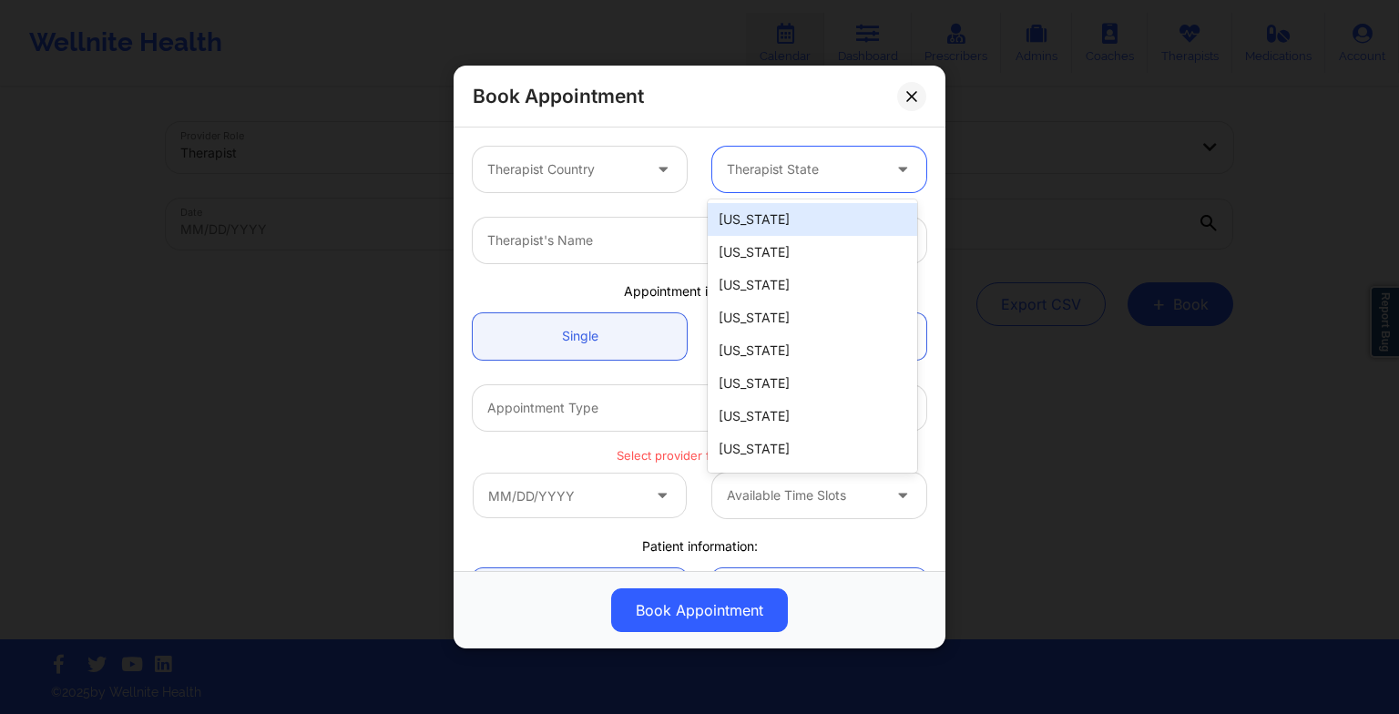
drag, startPoint x: 748, startPoint y: 173, endPoint x: 748, endPoint y: 209, distance: 35.5
click at [748, 209] on body "Wellnite Health Calendar Dashboard Prescribers Admins Coaches Therapists Medica…" at bounding box center [699, 357] width 1399 height 714
click at [748, 219] on div "[US_STATE]" at bounding box center [811, 219] width 209 height 33
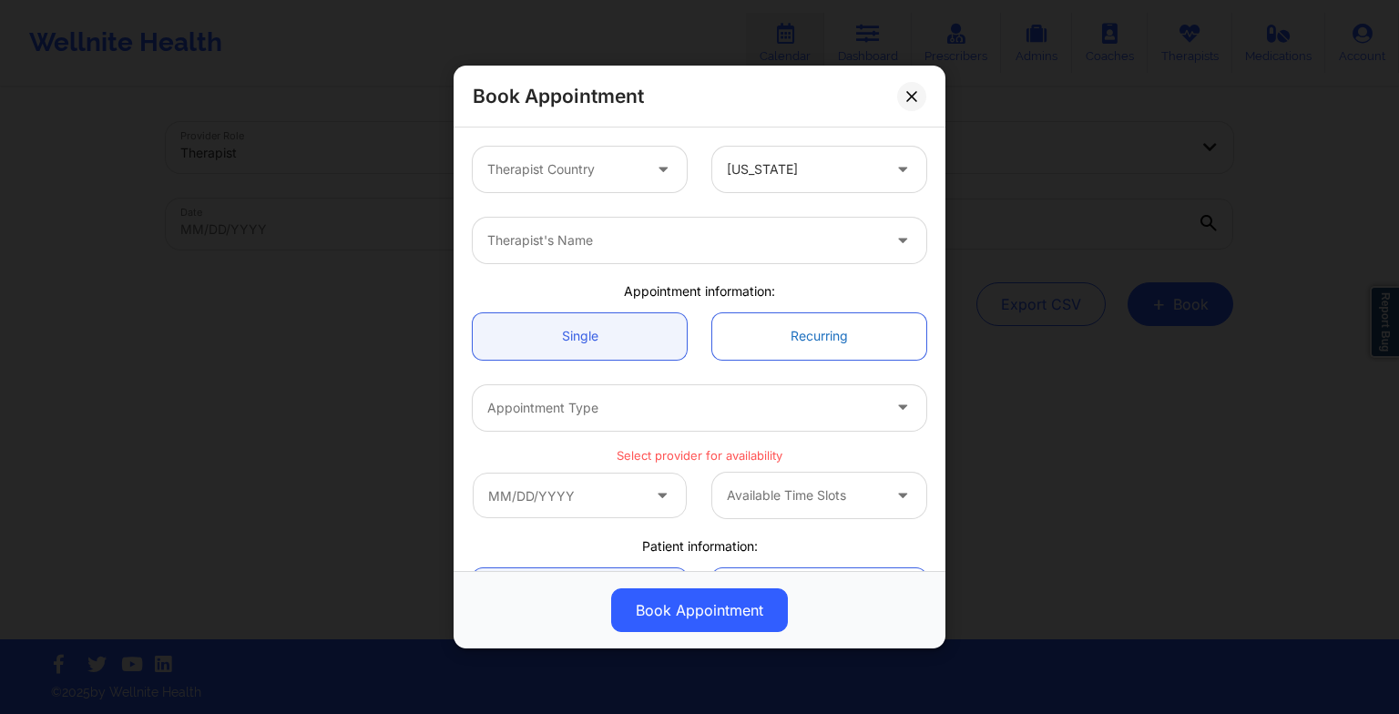
click at [791, 334] on link "Recurring" at bounding box center [819, 336] width 214 height 46
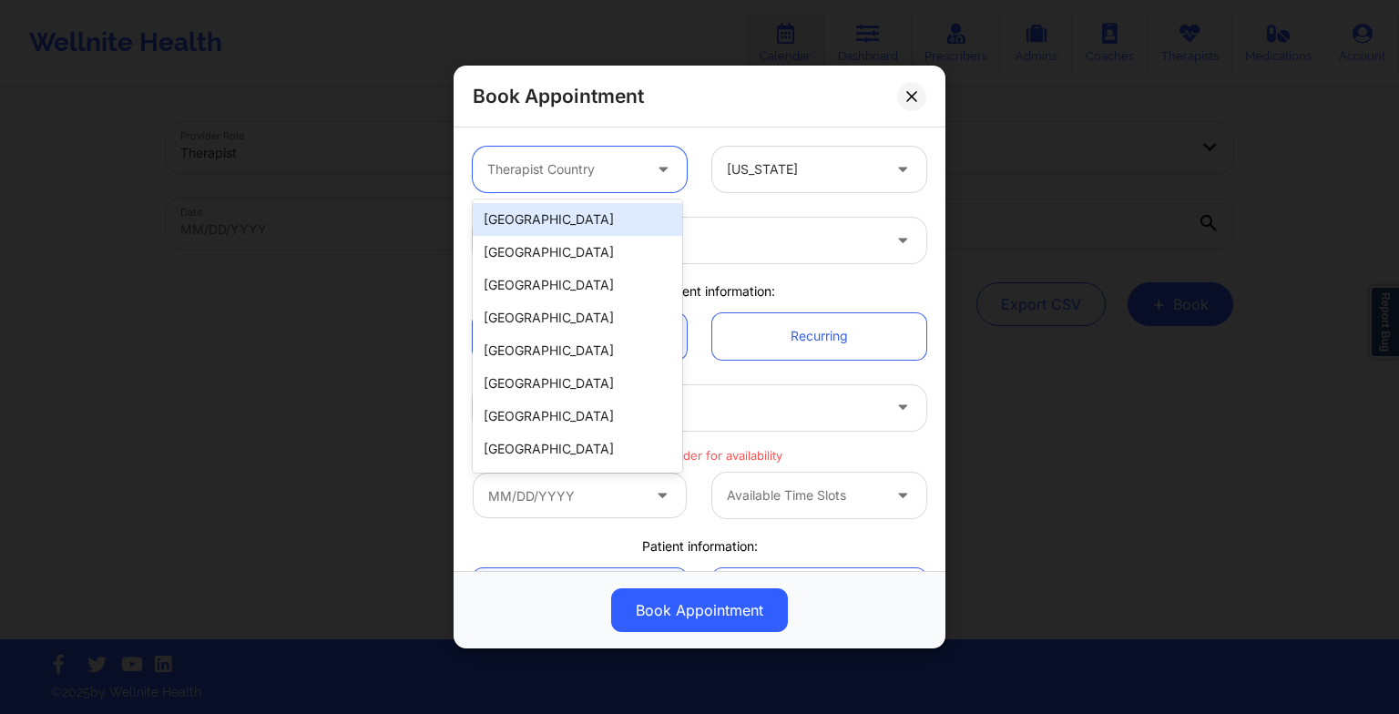
click at [583, 154] on div "Therapist Country" at bounding box center [558, 170] width 170 height 46
click at [584, 211] on div "[GEOGRAPHIC_DATA]" at bounding box center [577, 219] width 209 height 33
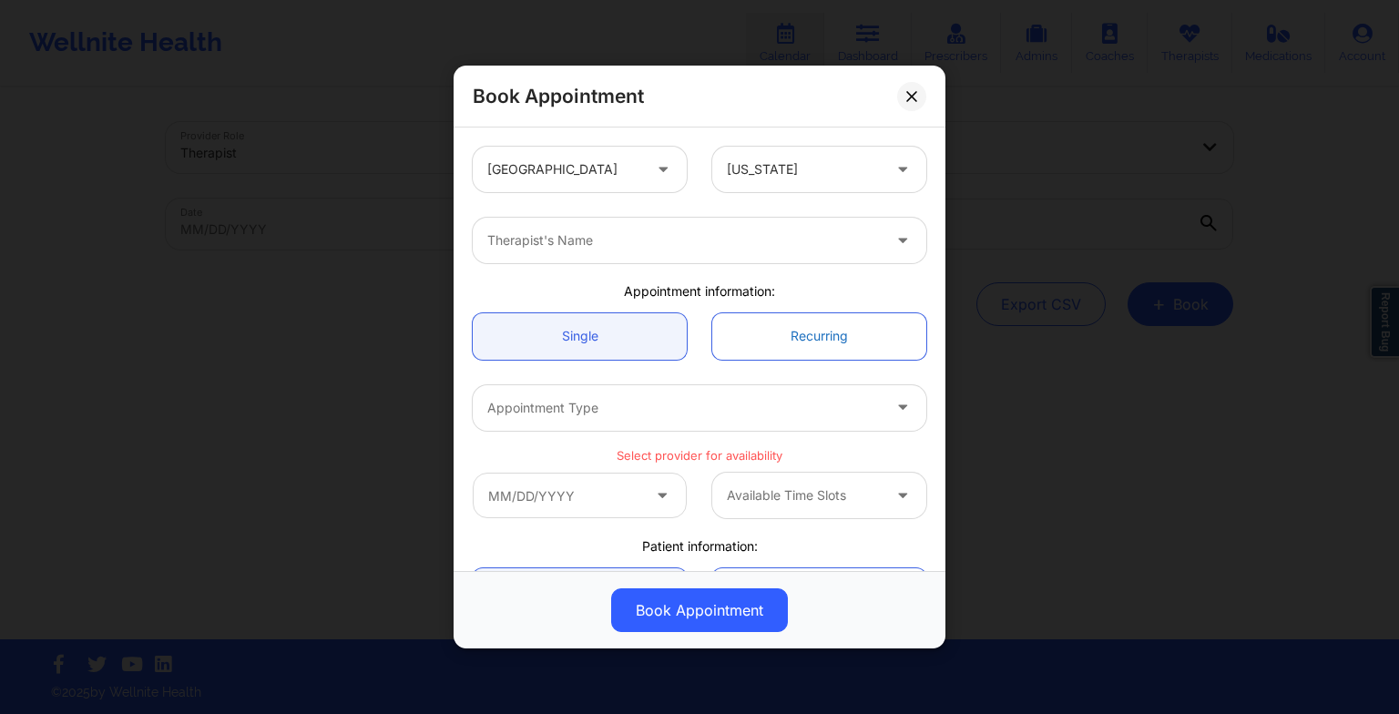
click at [750, 320] on link "Recurring" at bounding box center [819, 336] width 214 height 46
click at [631, 343] on link "Single" at bounding box center [580, 336] width 214 height 46
click at [626, 407] on div at bounding box center [683, 408] width 393 height 22
click at [740, 313] on link "Recurring" at bounding box center [819, 336] width 214 height 46
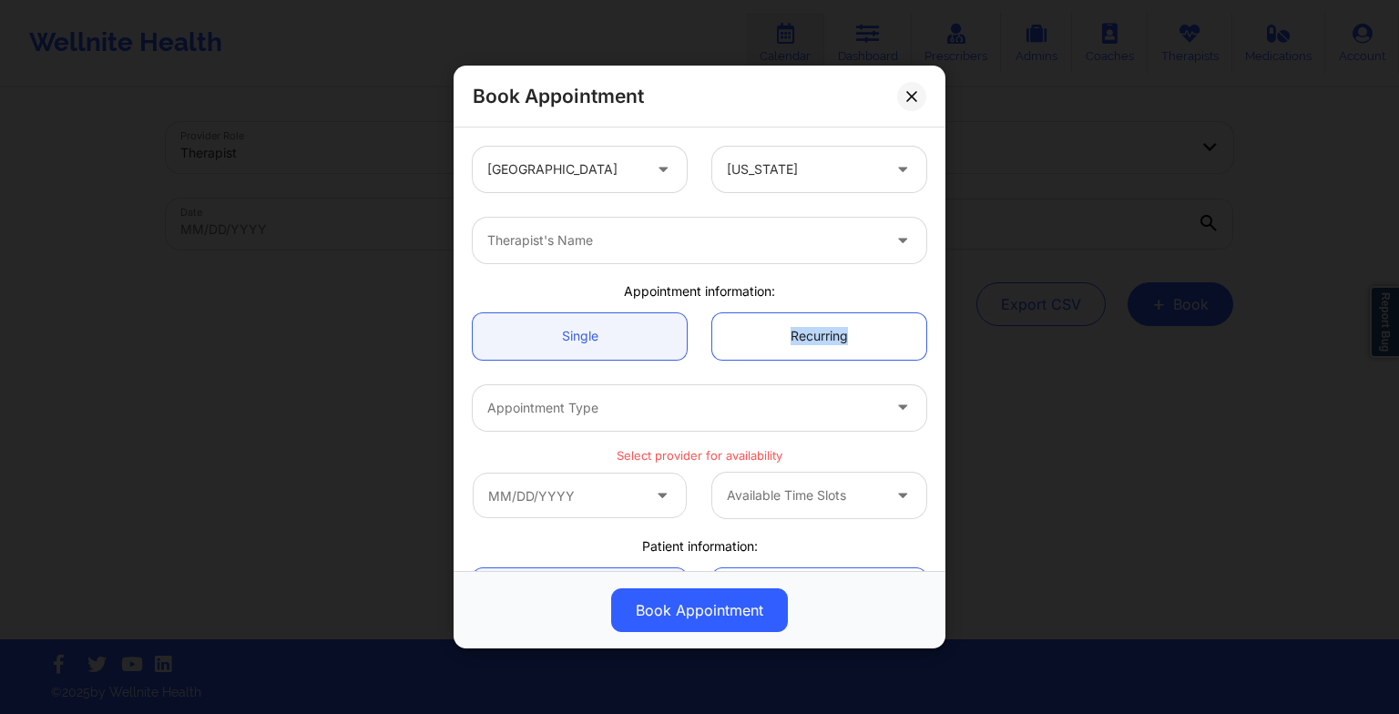
click at [740, 313] on link "Recurring" at bounding box center [819, 336] width 214 height 46
drag, startPoint x: 740, startPoint y: 313, endPoint x: 710, endPoint y: 431, distance: 121.2
click at [710, 431] on div "Appointment Type" at bounding box center [699, 407] width 479 height 71
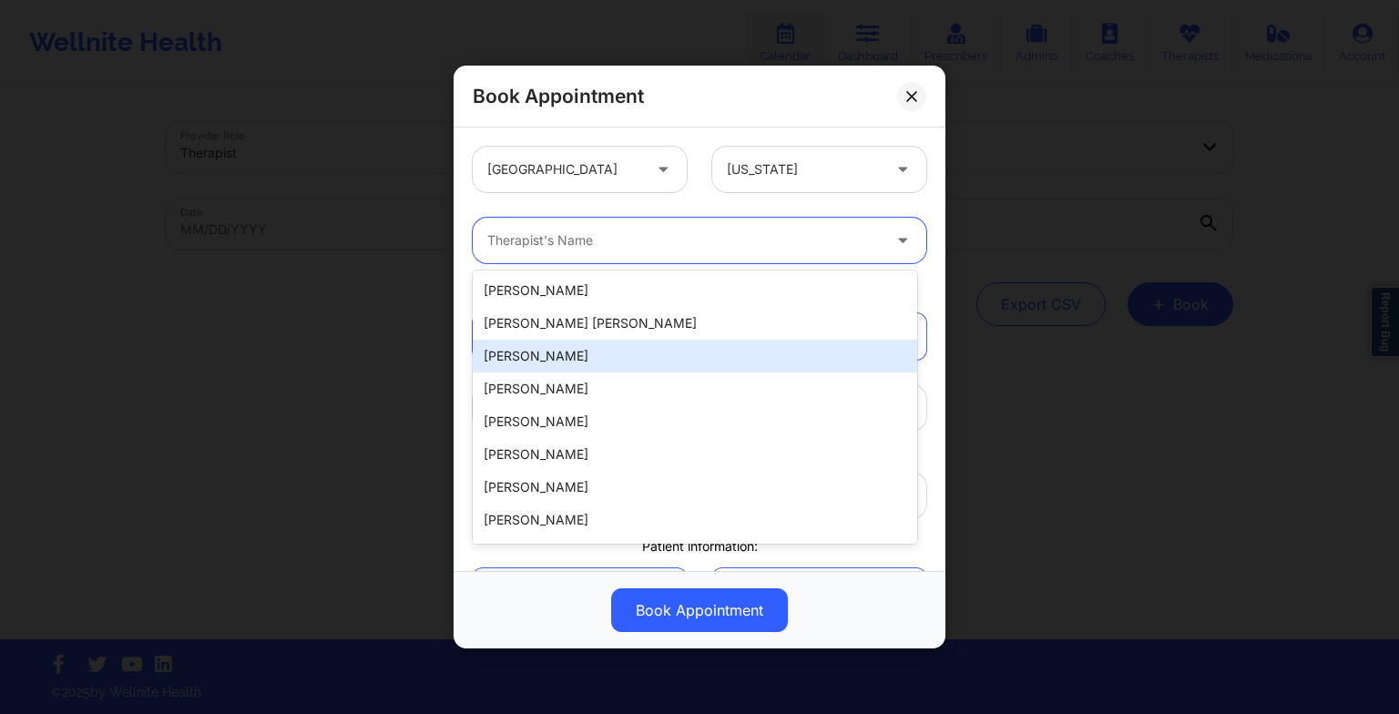
drag, startPoint x: 547, startPoint y: 240, endPoint x: 610, endPoint y: 463, distance: 230.9
click at [610, 463] on body "Wellnite Health Calendar Dashboard Prescribers Admins Coaches Therapists Medica…" at bounding box center [699, 357] width 1399 height 714
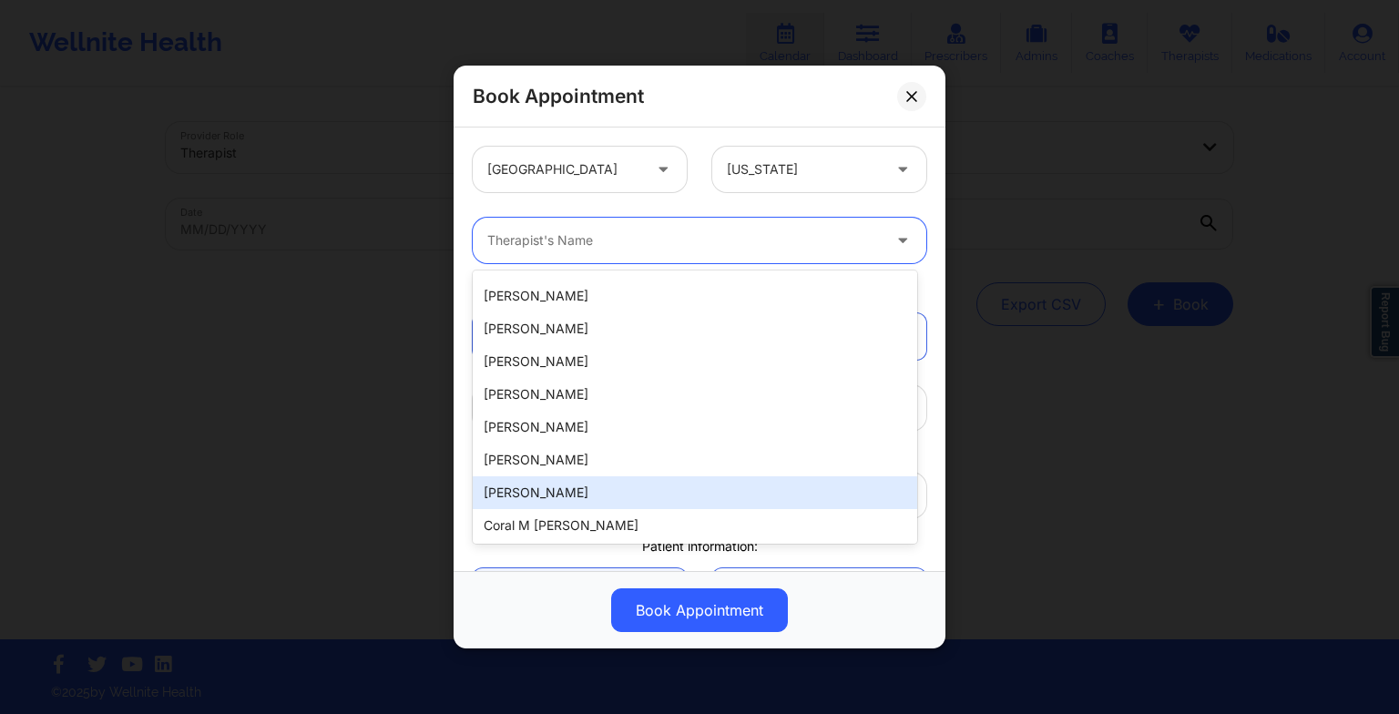
scroll to position [306, 0]
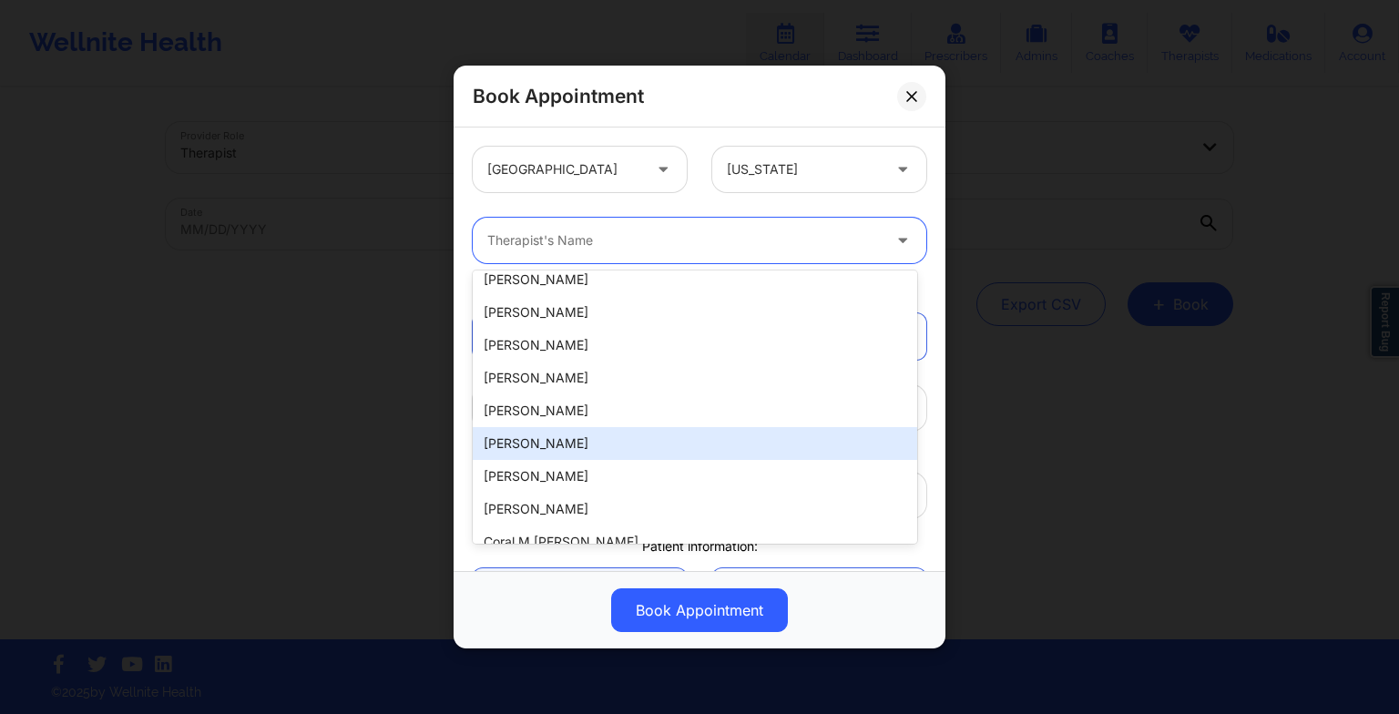
click at [555, 447] on div "[PERSON_NAME]" at bounding box center [695, 443] width 444 height 33
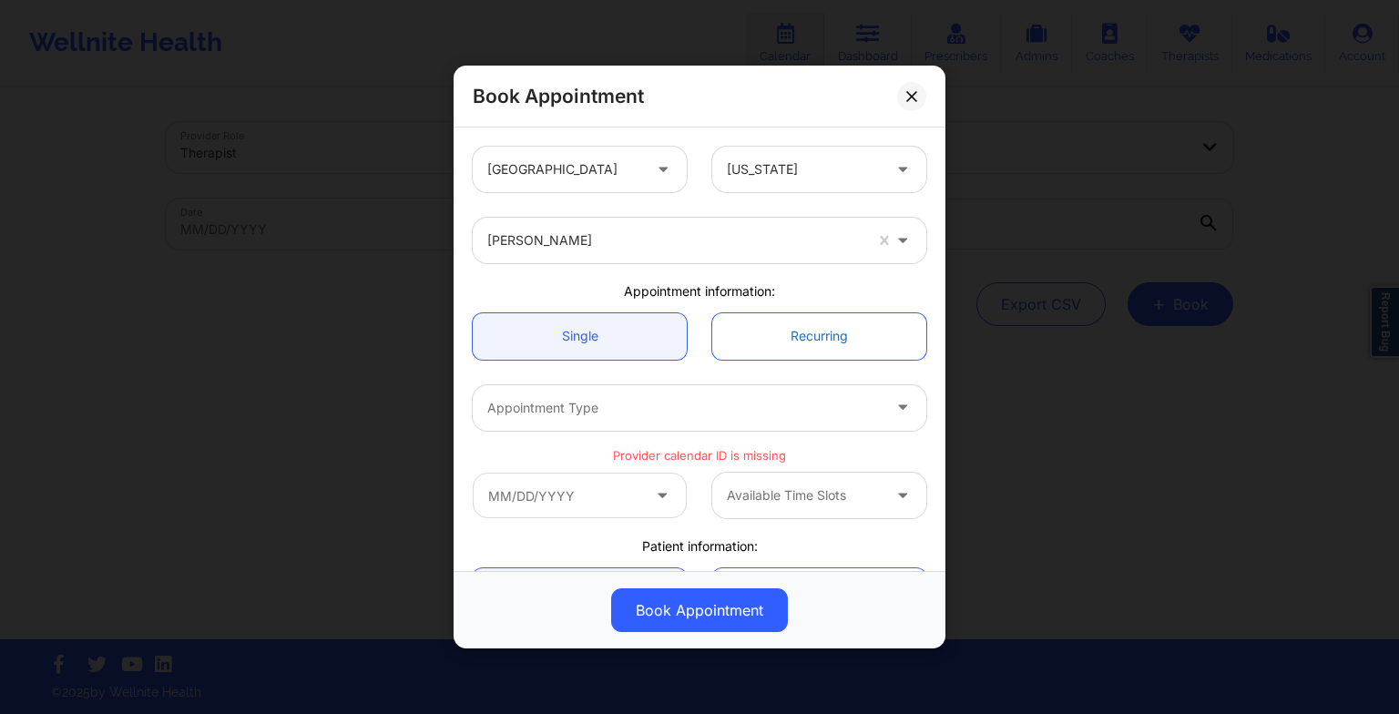
click at [771, 319] on link "Recurring" at bounding box center [819, 336] width 214 height 46
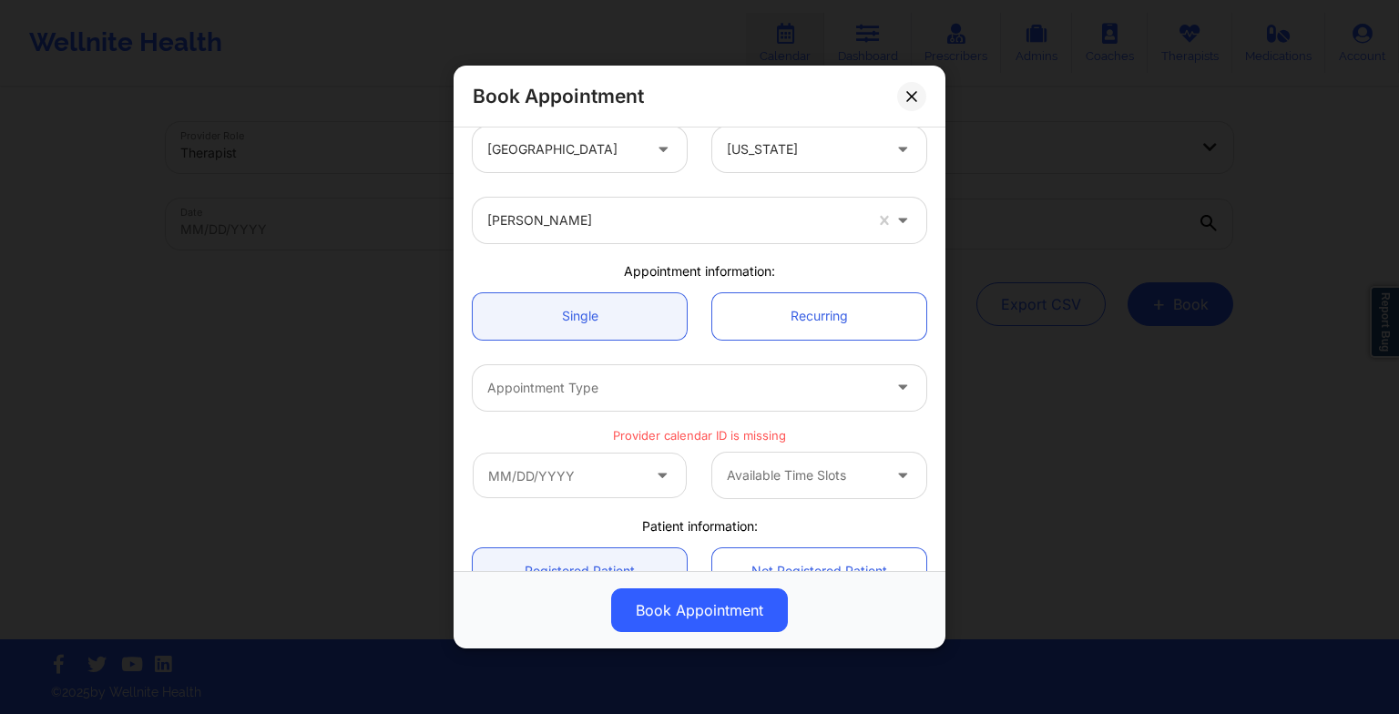
scroll to position [0, 0]
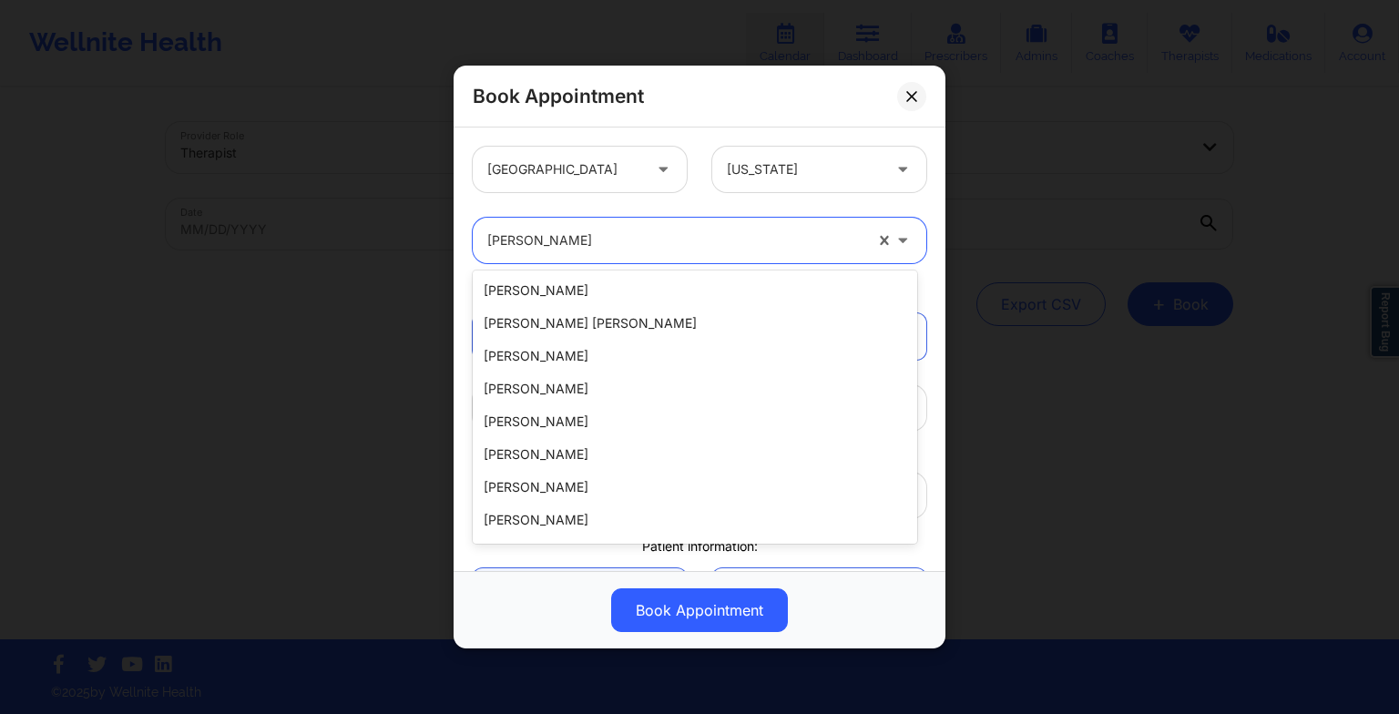
drag, startPoint x: 604, startPoint y: 248, endPoint x: 596, endPoint y: 506, distance: 258.7
click at [596, 506] on body "Wellnite Health Calendar Dashboard Prescribers Admins Coaches Therapists Medica…" at bounding box center [699, 357] width 1399 height 714
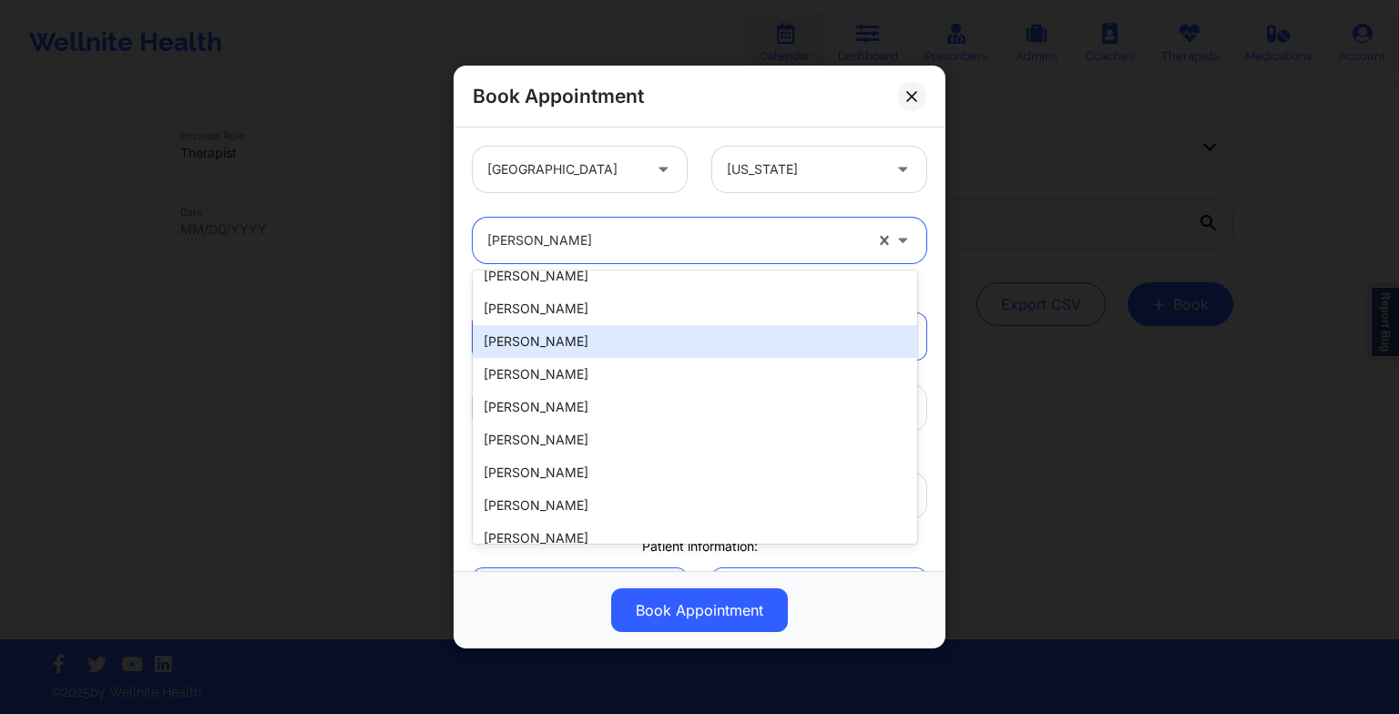
scroll to position [1445, 0]
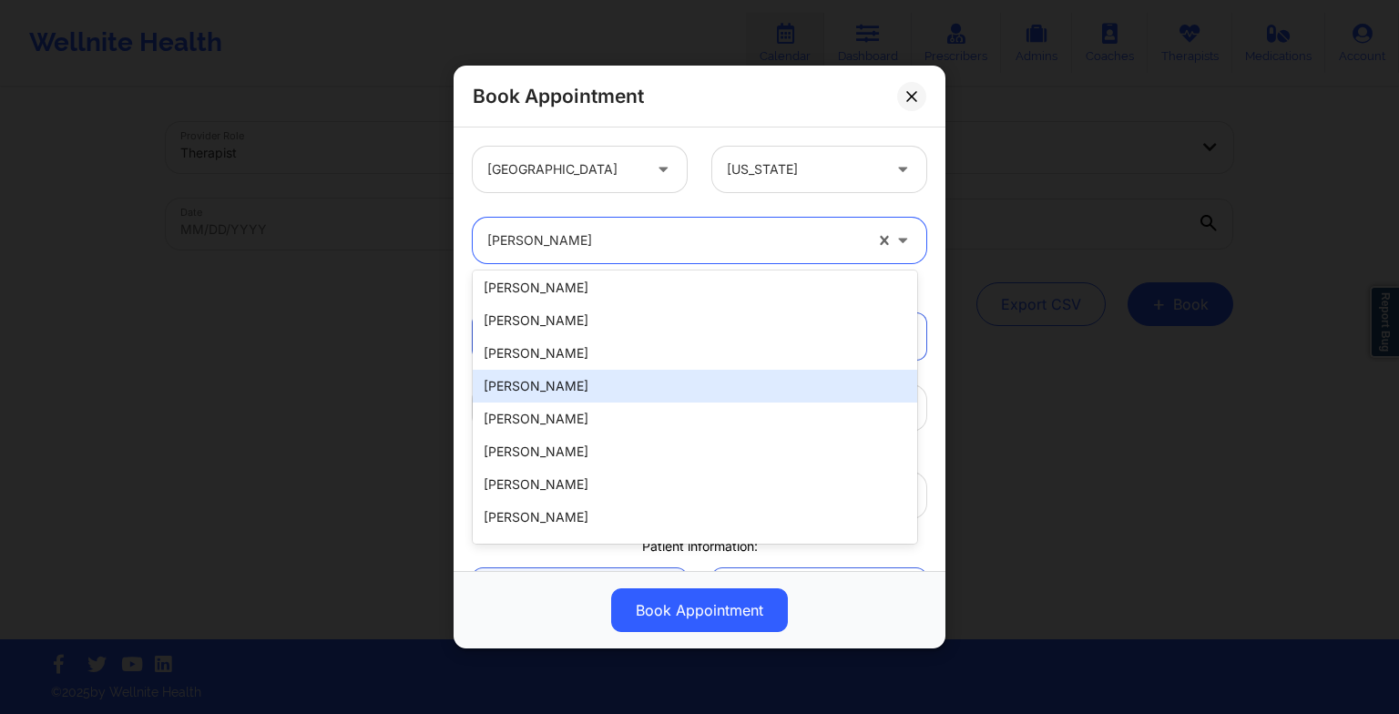
click at [565, 378] on div "[PERSON_NAME]" at bounding box center [695, 386] width 444 height 33
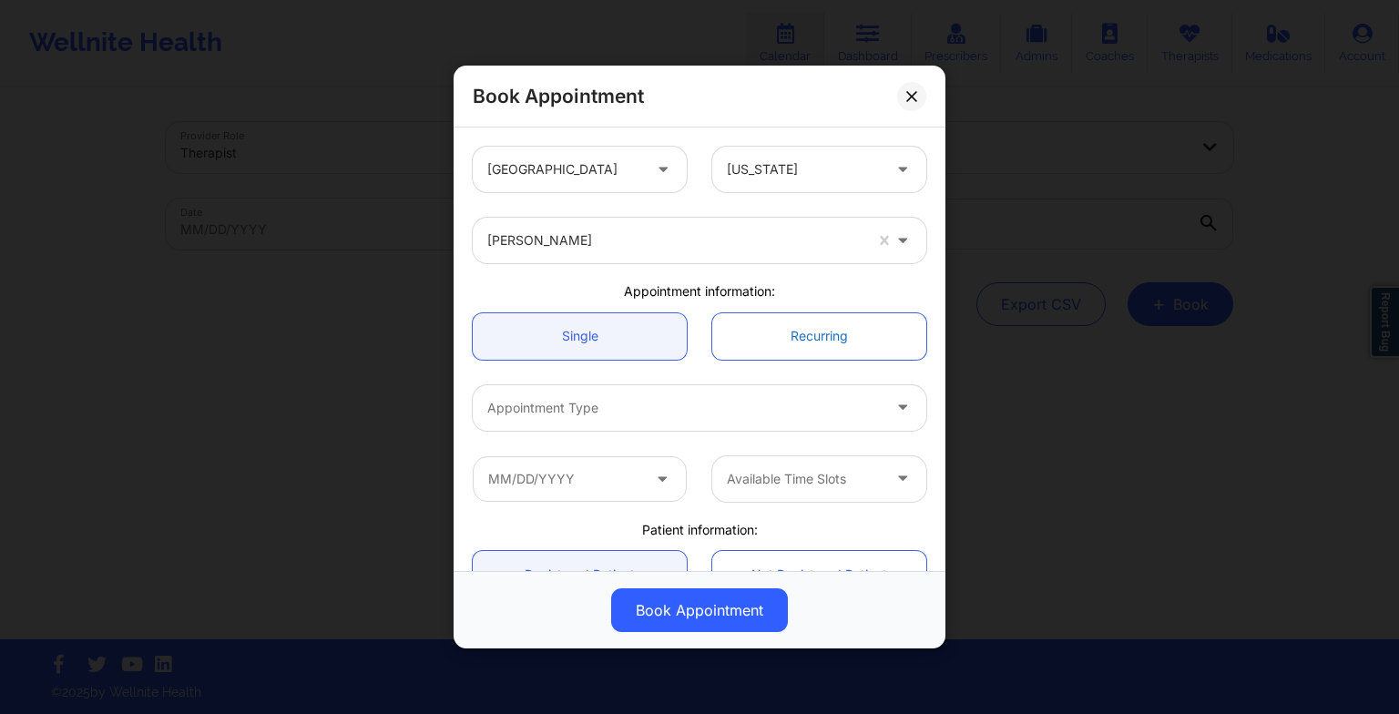
click at [794, 341] on link "Recurring" at bounding box center [819, 336] width 214 height 46
click at [775, 327] on link "Recurring" at bounding box center [819, 336] width 214 height 46
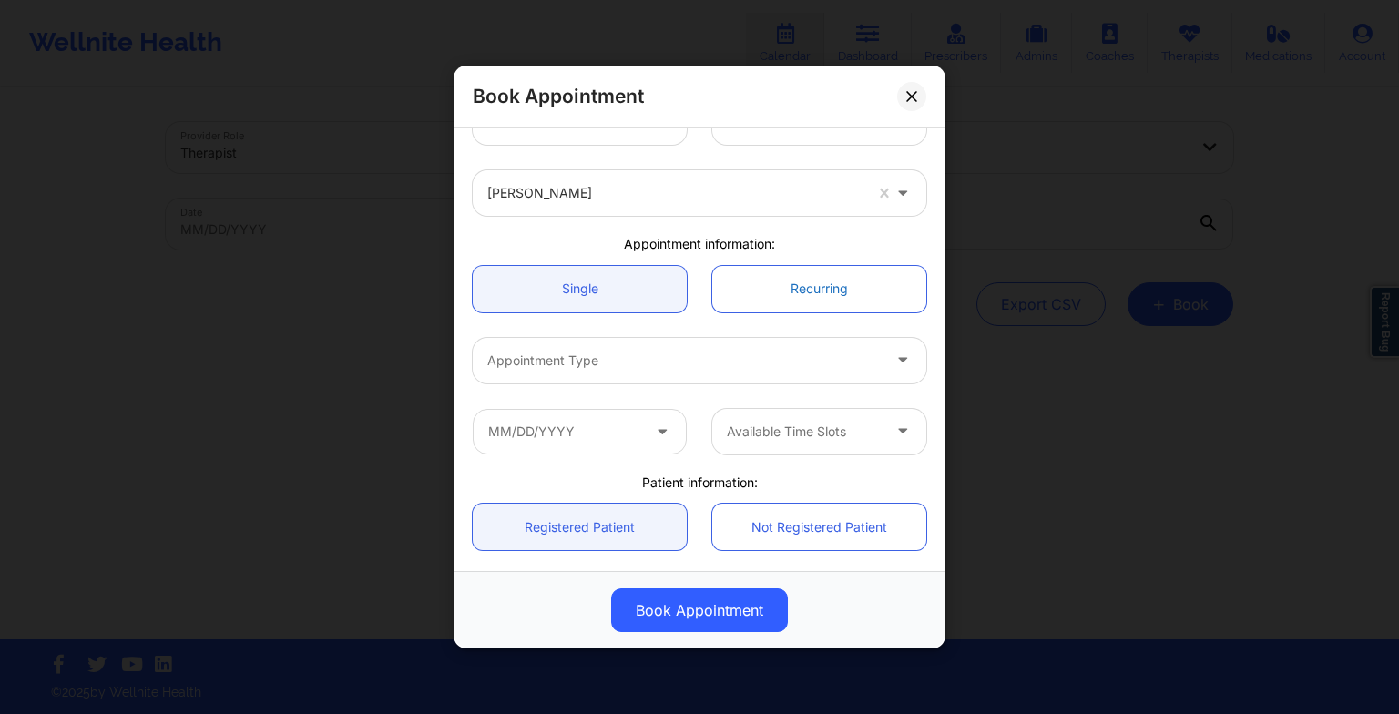
scroll to position [8, 0]
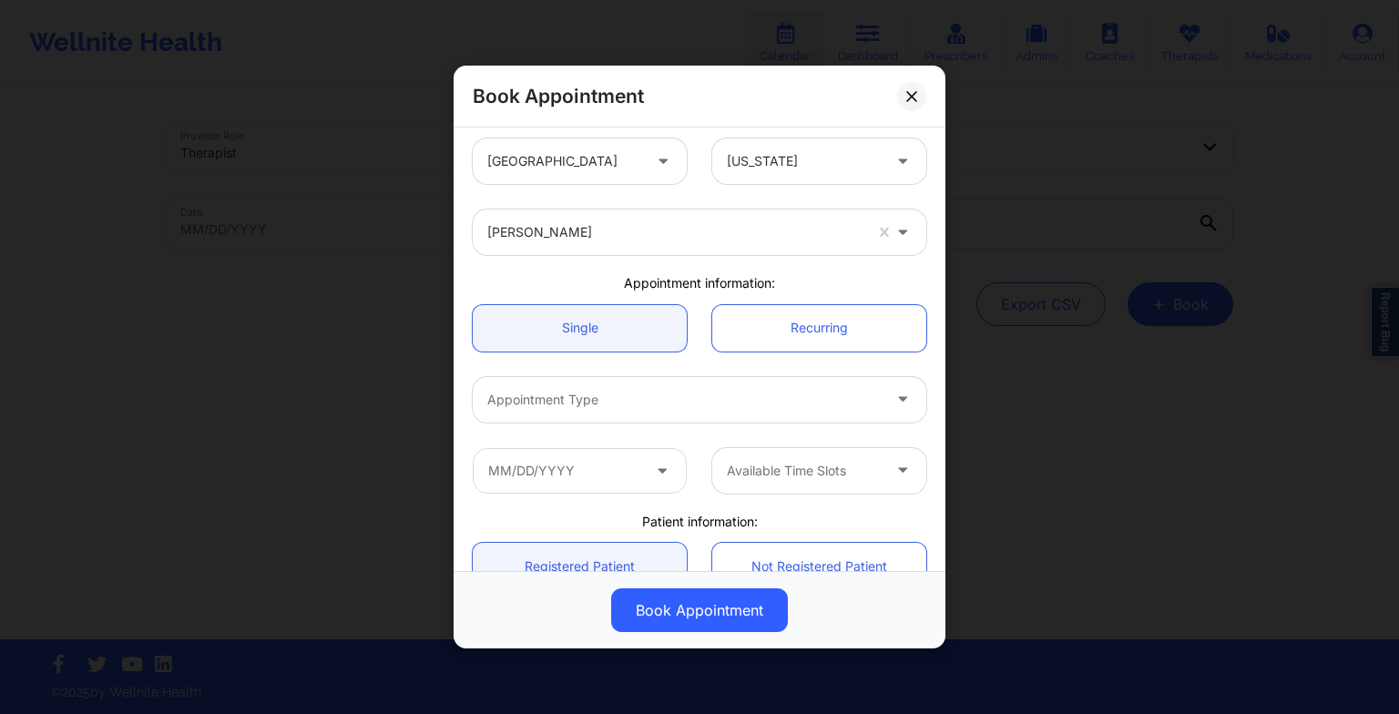
click at [899, 86] on div "Book Appointment" at bounding box center [699, 97] width 492 height 62
click at [914, 98] on icon at bounding box center [911, 96] width 10 height 10
